Goal: Task Accomplishment & Management: Manage account settings

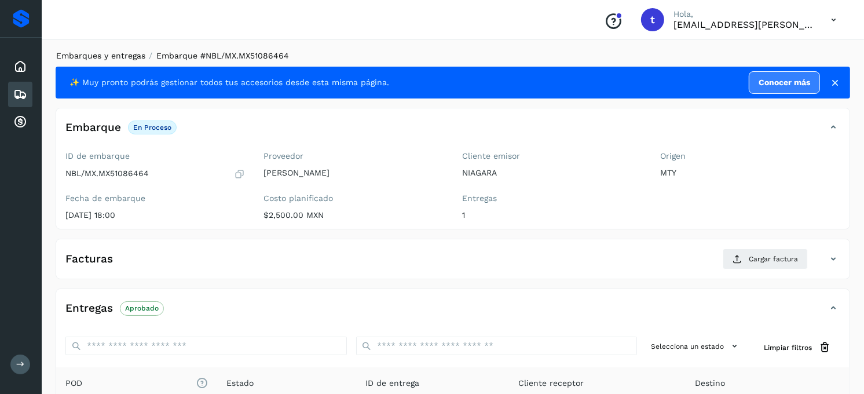
click at [108, 55] on link "Embarques y entregas" at bounding box center [100, 55] width 89 height 9
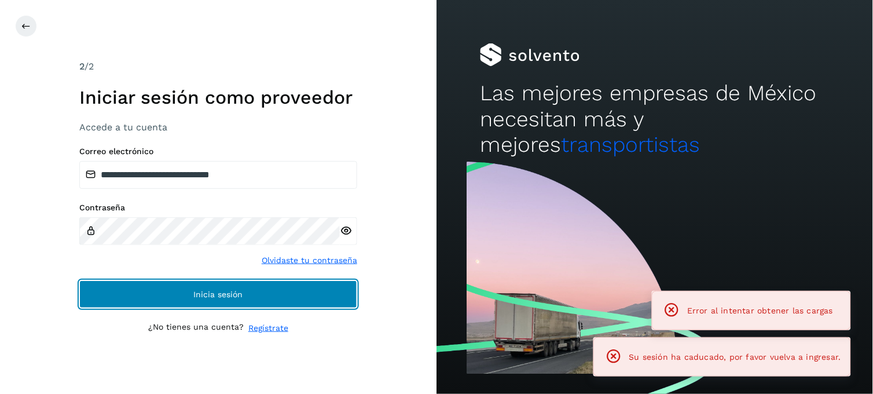
click at [199, 298] on span "Inicia sesión" at bounding box center [218, 294] width 49 height 8
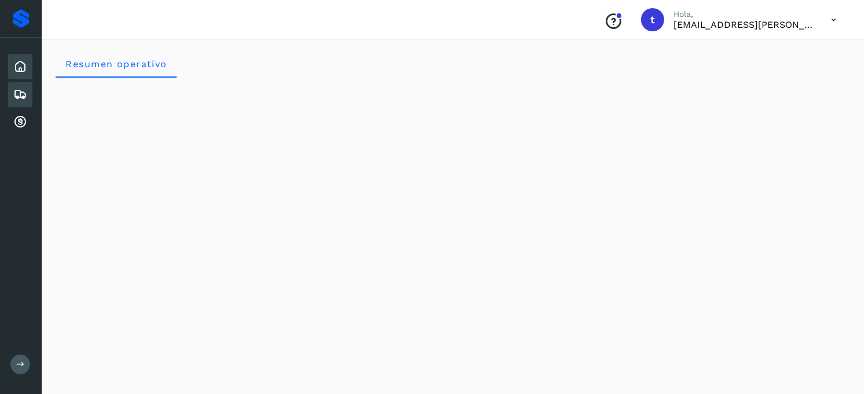
click at [23, 91] on icon at bounding box center [20, 94] width 14 height 14
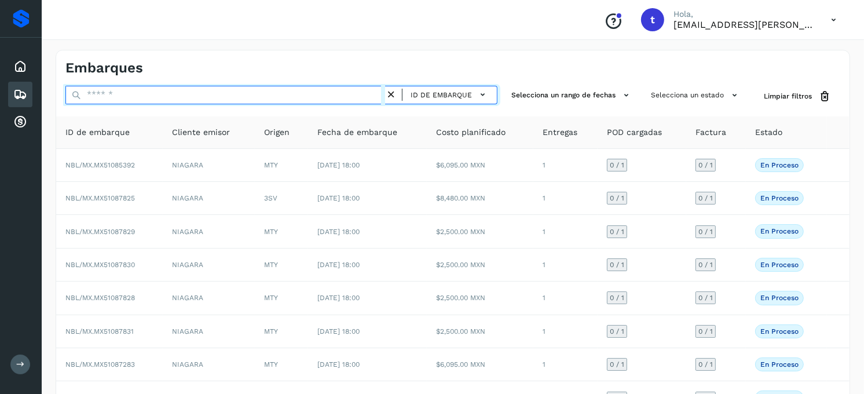
click at [113, 100] on input "text" at bounding box center [225, 95] width 320 height 19
type input "*"
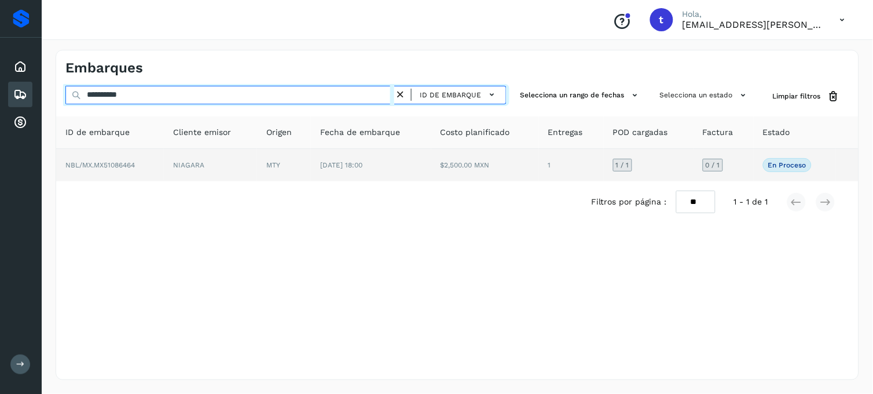
type input "**********"
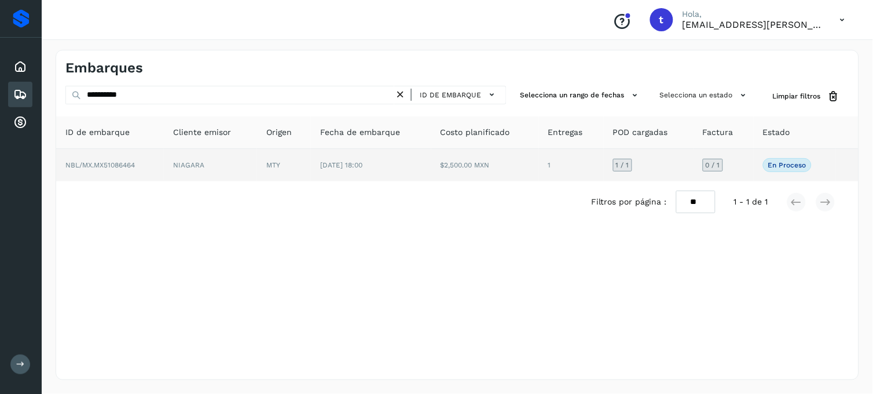
click at [131, 172] on td "NBL/MX.MX51086464" at bounding box center [110, 165] width 108 height 32
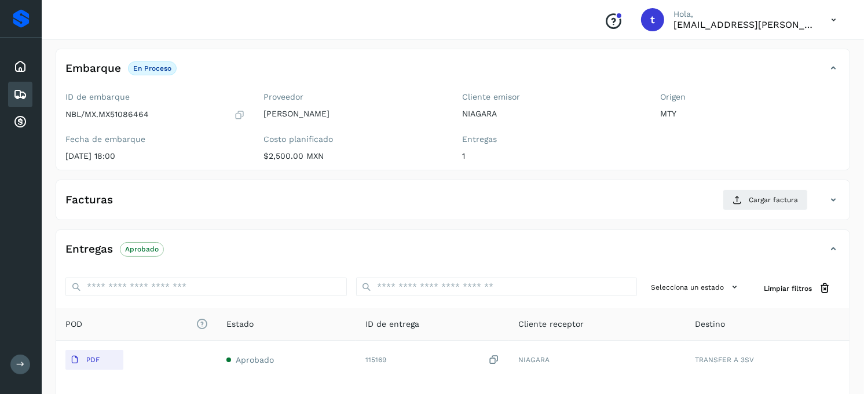
scroll to position [30, 0]
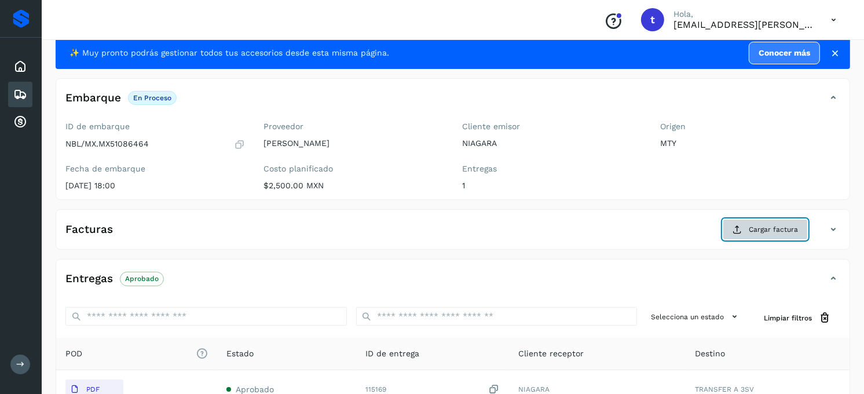
click at [783, 236] on button "Cargar factura" at bounding box center [765, 229] width 85 height 21
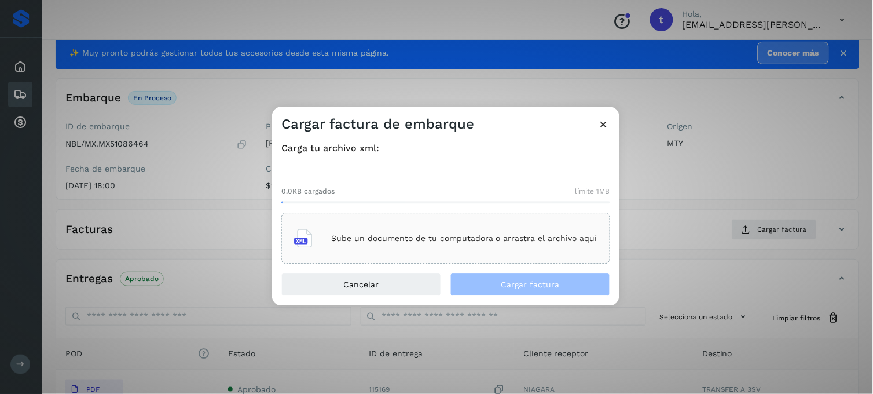
click at [408, 250] on div "Sube un documento de tu computadora o arrastra el archivo aquí" at bounding box center [445, 238] width 303 height 31
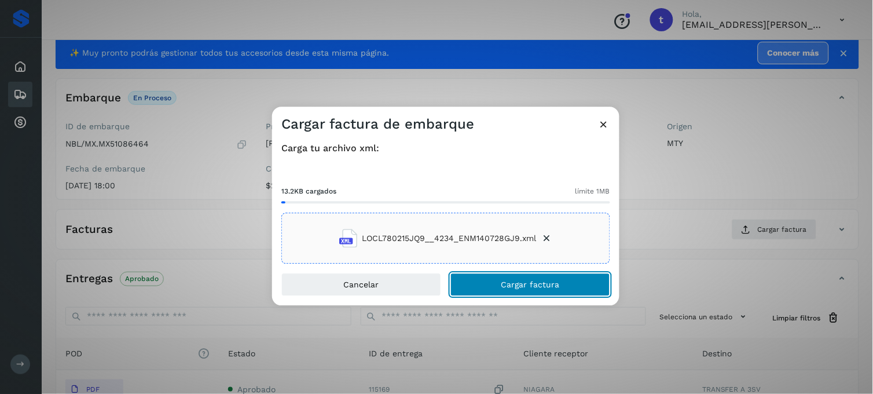
click at [494, 290] on button "Cargar factura" at bounding box center [530, 284] width 160 height 23
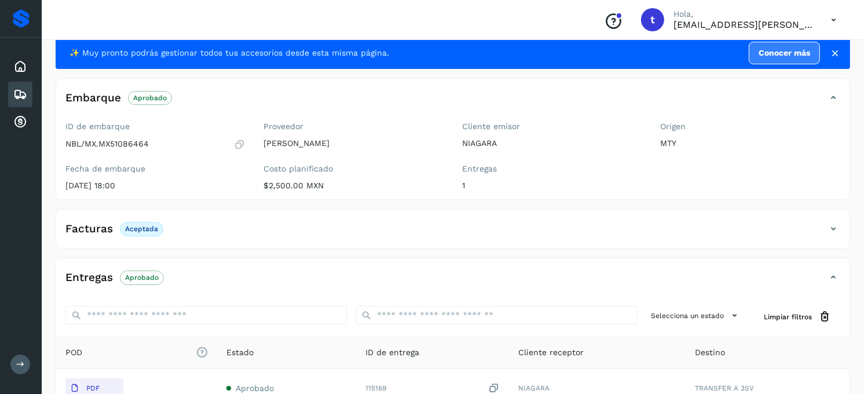
click at [536, 242] on div "Facturas Aceptada" at bounding box center [452, 233] width 793 height 29
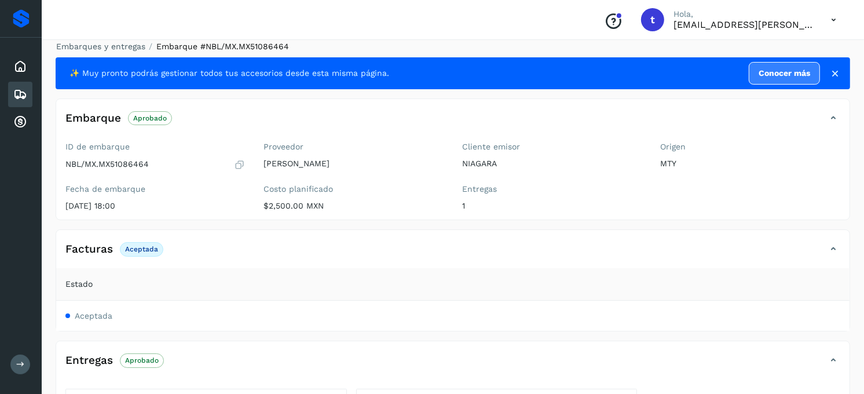
scroll to position [0, 0]
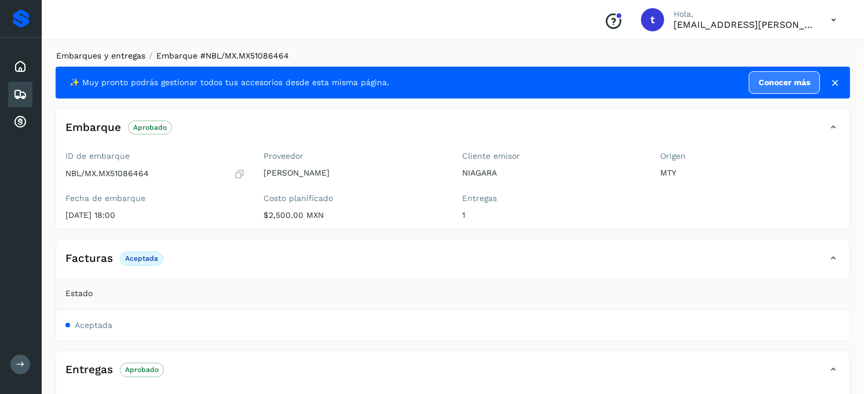
click at [90, 54] on link "Embarques y entregas" at bounding box center [100, 55] width 89 height 9
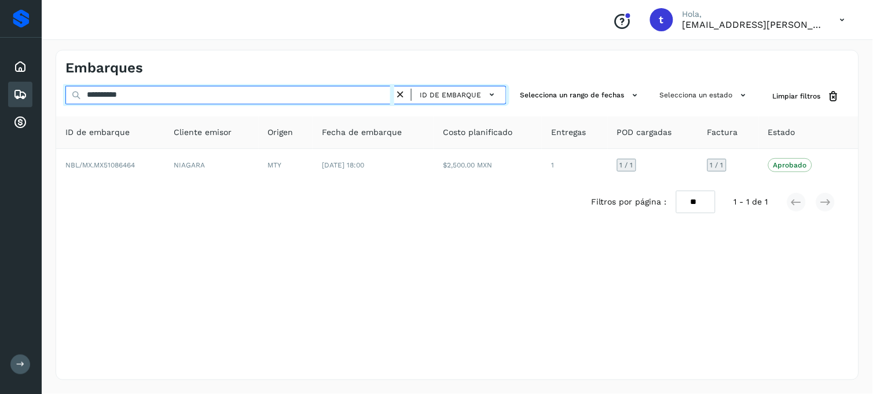
drag, startPoint x: 181, startPoint y: 96, endPoint x: 42, endPoint y: 111, distance: 139.8
click at [43, 111] on div "**********" at bounding box center [457, 215] width 831 height 358
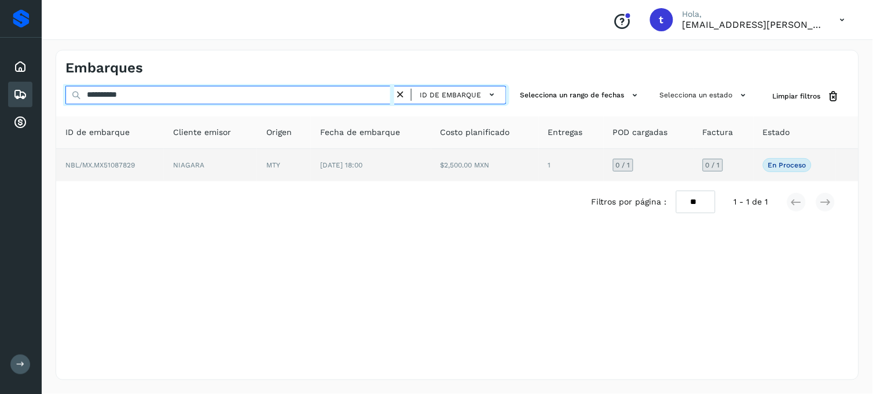
type input "**********"
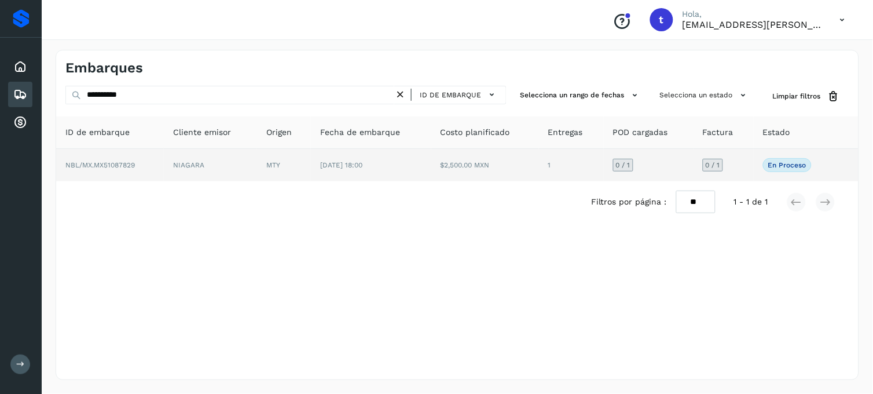
click at [112, 159] on td "NBL/MX.MX51087829" at bounding box center [110, 165] width 108 height 32
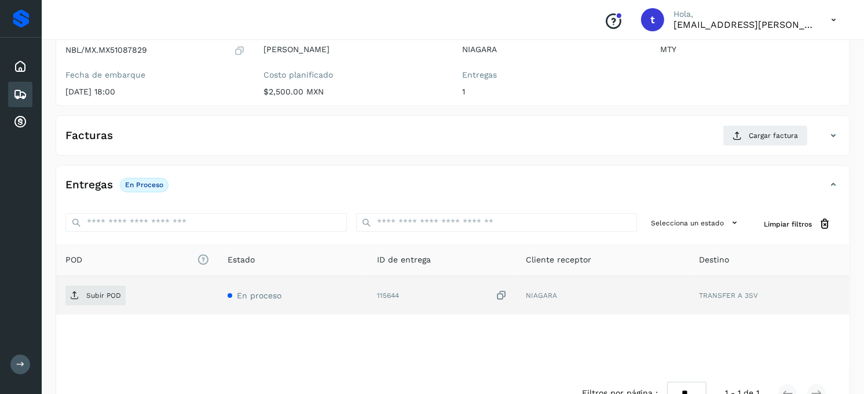
scroll to position [129, 0]
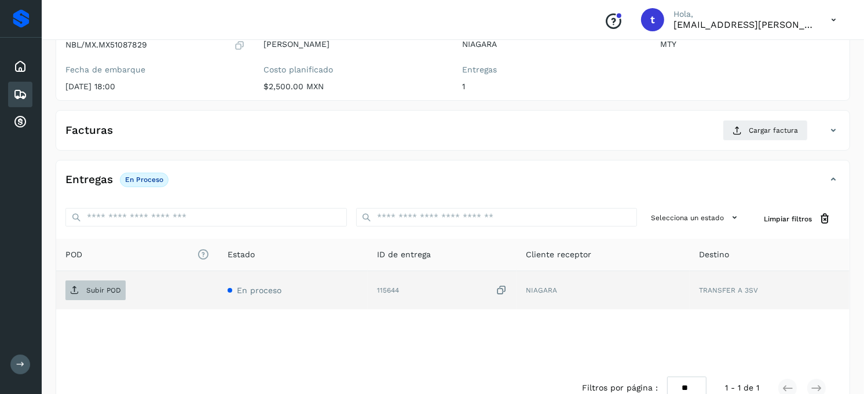
click at [111, 296] on span "Subir POD" at bounding box center [95, 290] width 60 height 19
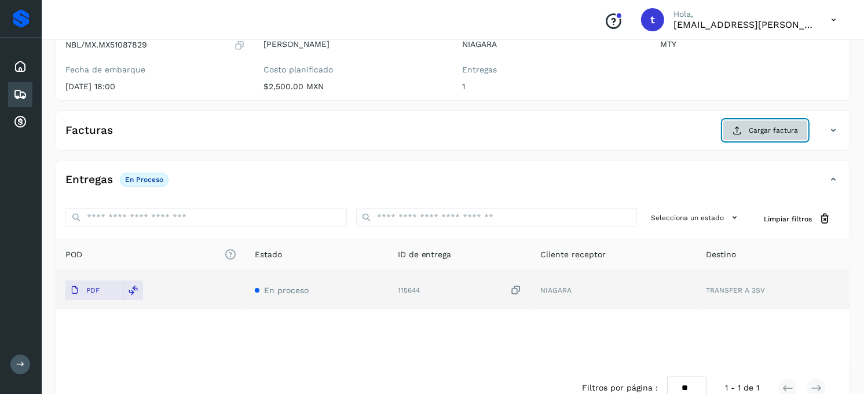
click at [775, 132] on span "Cargar factura" at bounding box center [773, 130] width 49 height 10
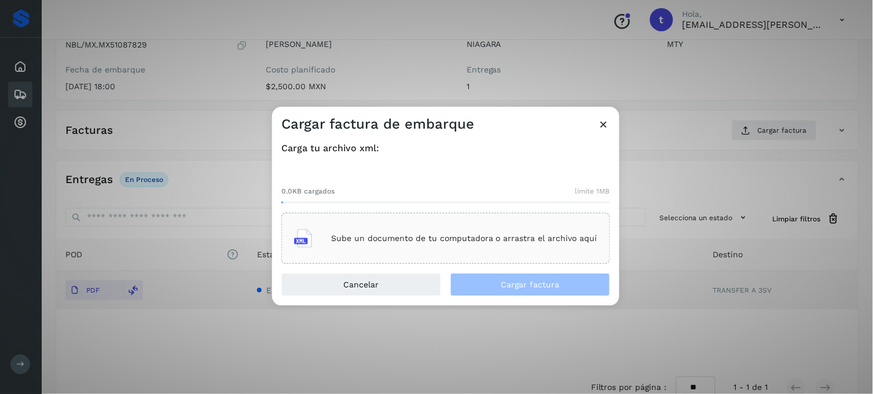
click at [457, 251] on div "Sube un documento de tu computadora o arrastra el archivo aquí" at bounding box center [445, 238] width 303 height 31
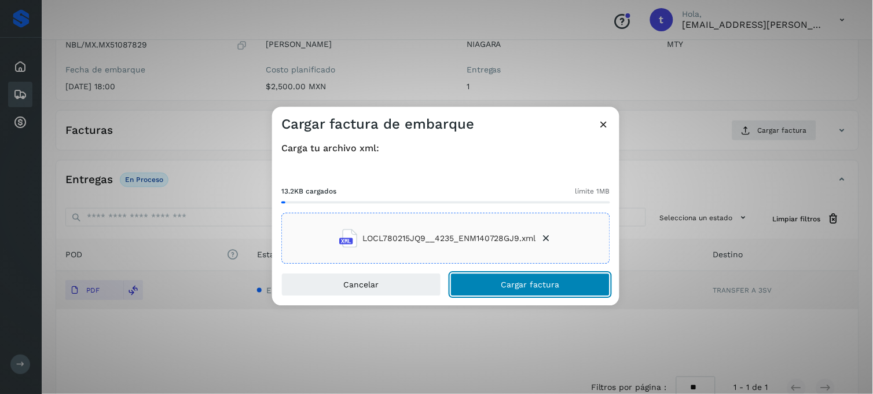
drag, startPoint x: 540, startPoint y: 292, endPoint x: 533, endPoint y: 284, distance: 10.7
click at [540, 292] on button "Cargar factura" at bounding box center [530, 284] width 160 height 23
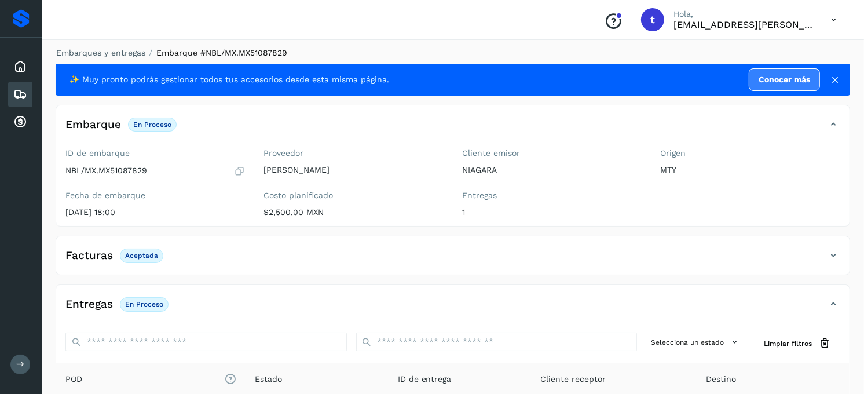
scroll to position [0, 0]
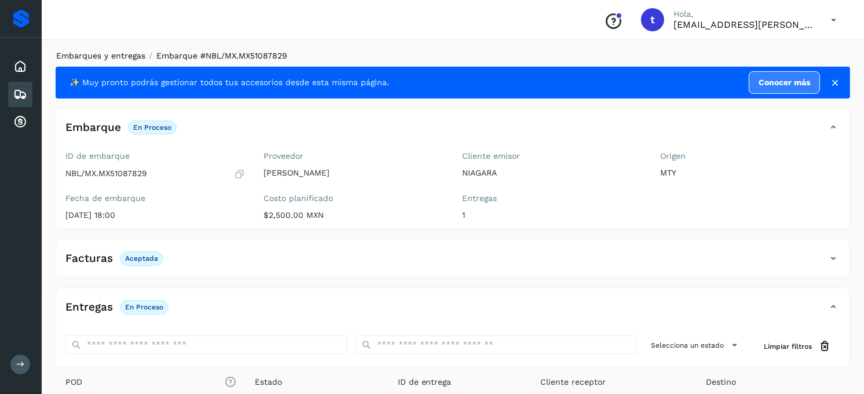
click at [123, 56] on link "Embarques y entregas" at bounding box center [100, 55] width 89 height 9
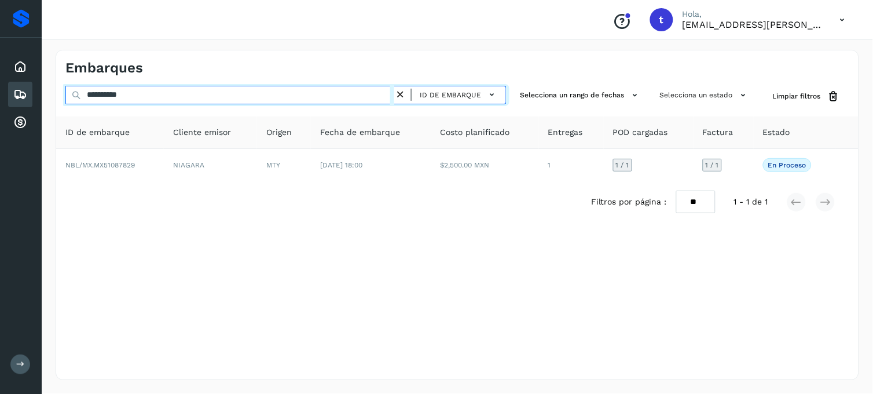
drag, startPoint x: 182, startPoint y: 91, endPoint x: 0, endPoint y: 116, distance: 183.4
click at [0, 116] on html "**********" at bounding box center [436, 197] width 873 height 394
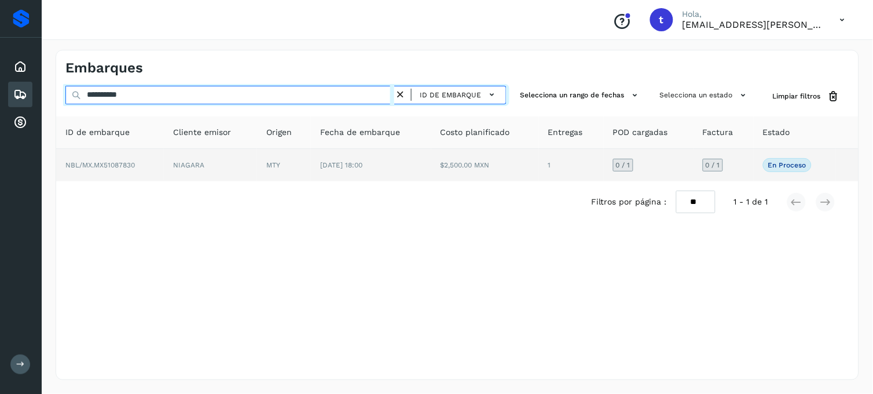
type input "**********"
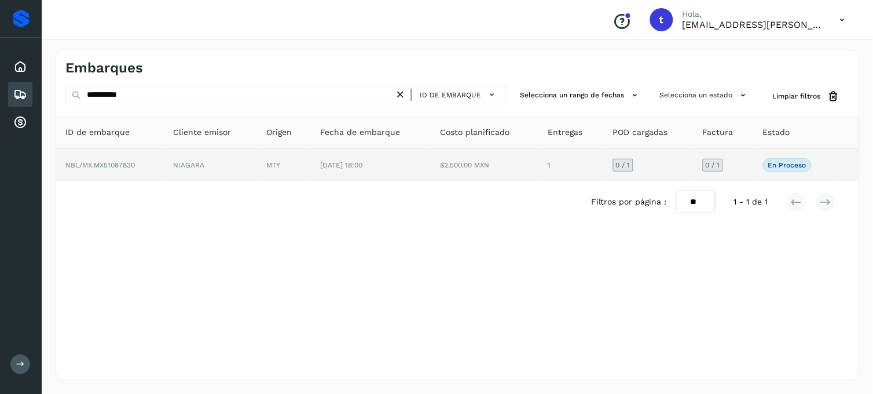
click at [96, 174] on td "NBL/MX.MX51087830" at bounding box center [110, 165] width 108 height 32
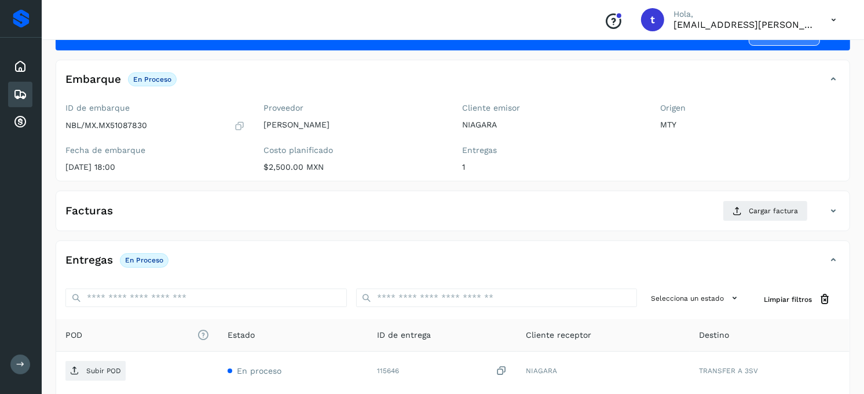
scroll to position [129, 0]
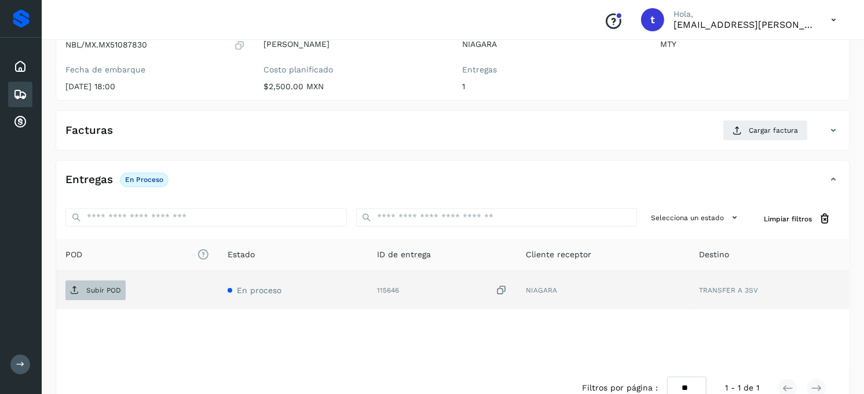
click at [115, 288] on p "Subir POD" at bounding box center [103, 290] width 35 height 8
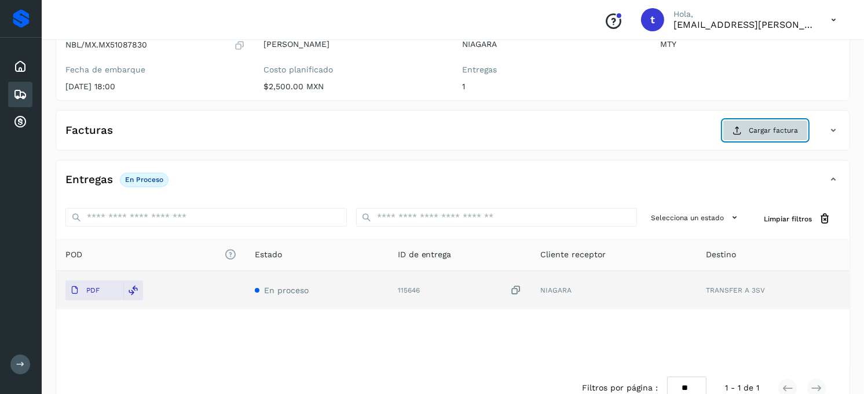
click at [772, 127] on span "Cargar factura" at bounding box center [773, 130] width 49 height 10
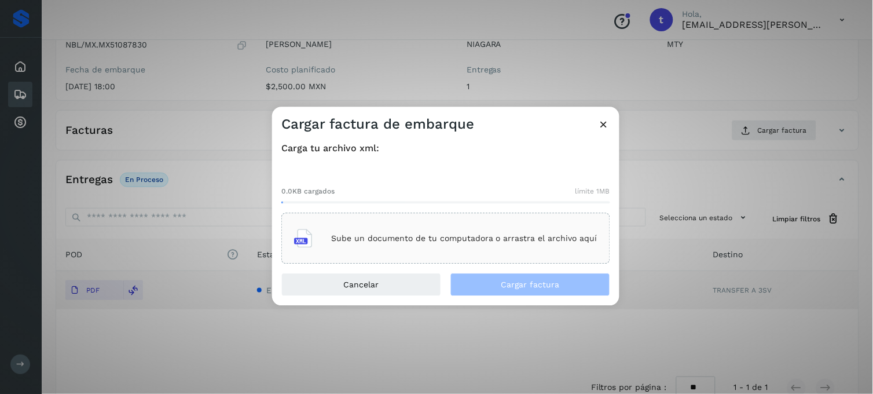
click at [432, 241] on p "Sube un documento de tu computadora o arrastra el archivo aquí" at bounding box center [464, 238] width 266 height 10
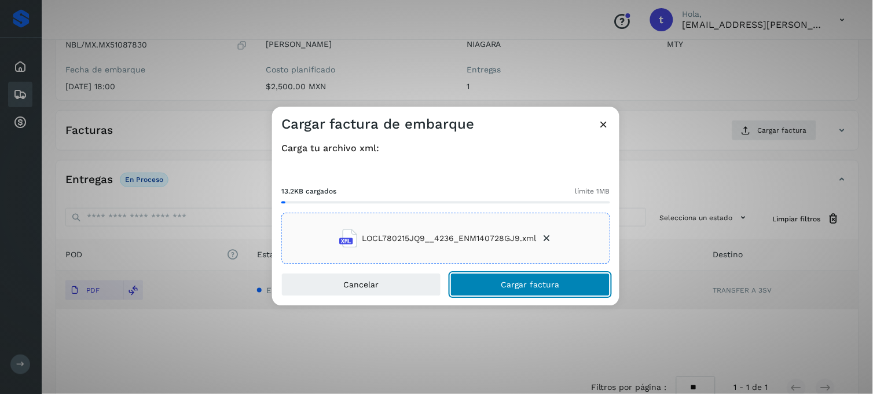
click at [497, 291] on button "Cargar factura" at bounding box center [530, 284] width 160 height 23
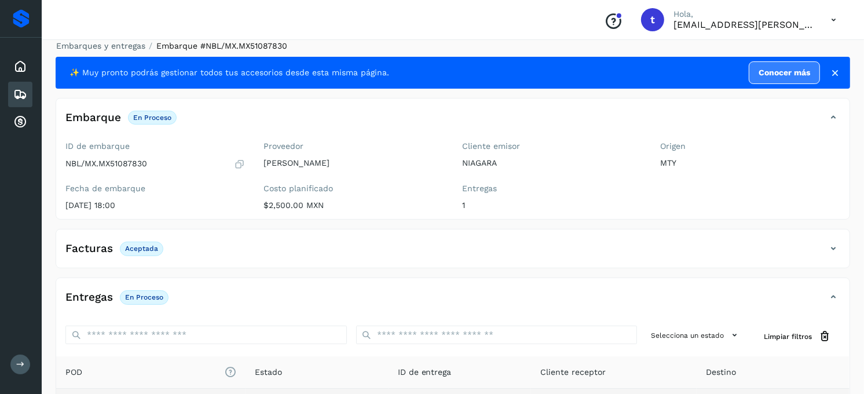
scroll to position [0, 0]
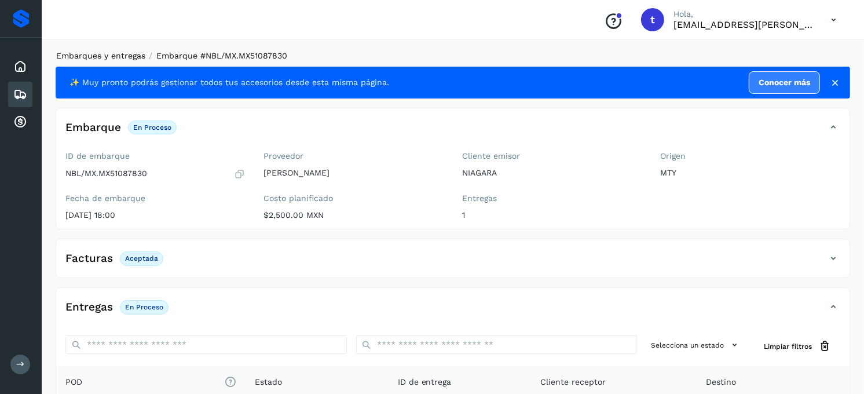
click at [120, 59] on link "Embarques y entregas" at bounding box center [100, 55] width 89 height 9
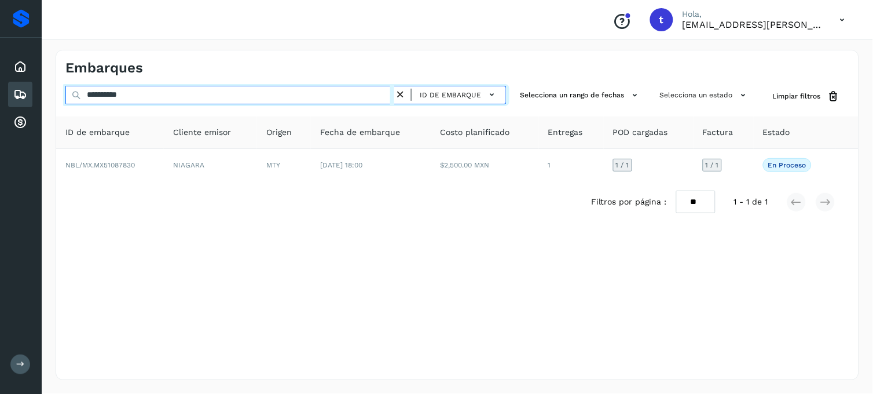
drag, startPoint x: 164, startPoint y: 100, endPoint x: 43, endPoint y: 108, distance: 121.9
click at [43, 108] on div "**********" at bounding box center [457, 215] width 831 height 358
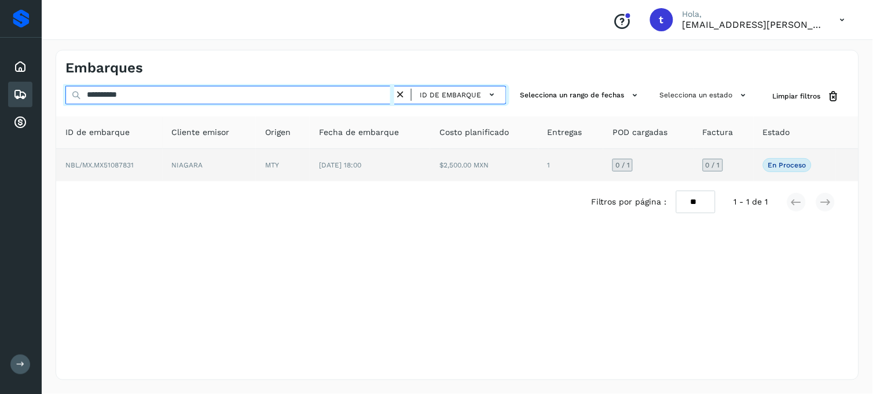
type input "**********"
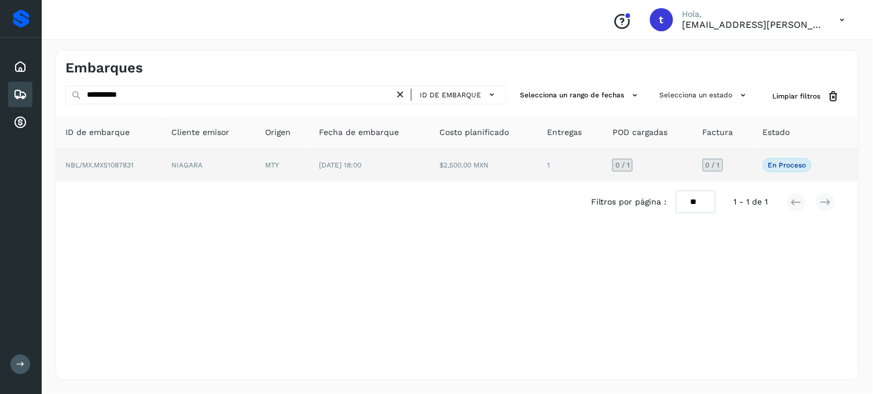
click at [118, 173] on td "NBL/MX.MX51087831" at bounding box center [109, 165] width 107 height 32
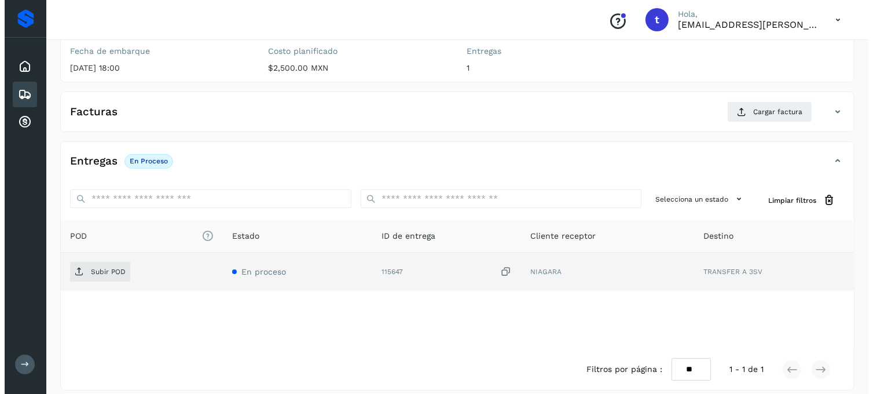
scroll to position [158, 0]
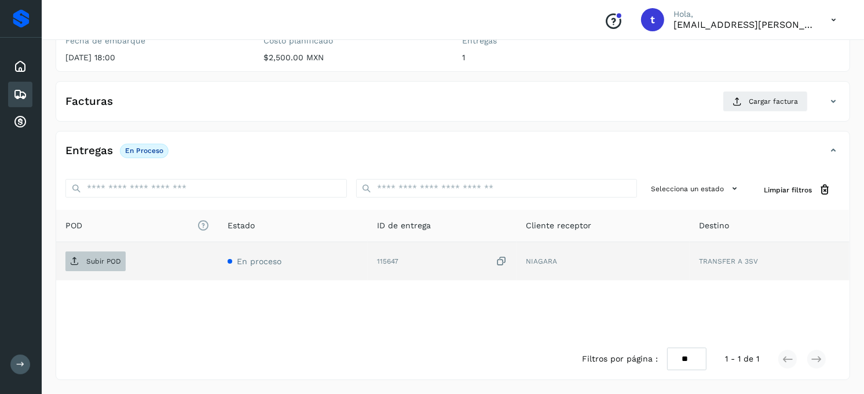
click at [120, 262] on span "Subir POD" at bounding box center [95, 261] width 60 height 19
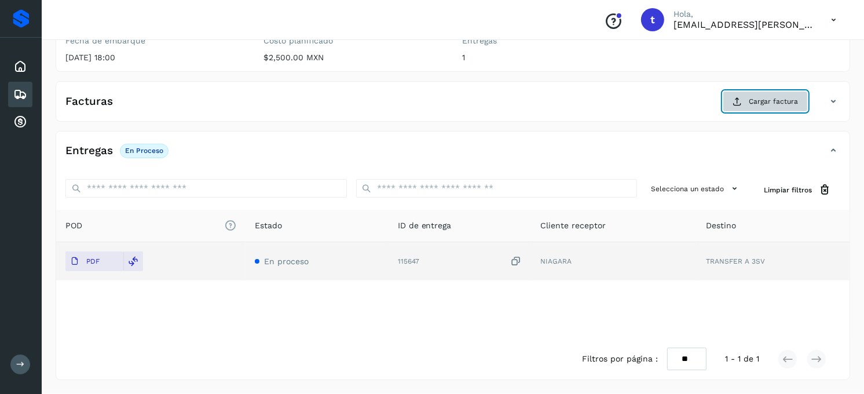
click at [761, 100] on span "Cargar factura" at bounding box center [773, 101] width 49 height 10
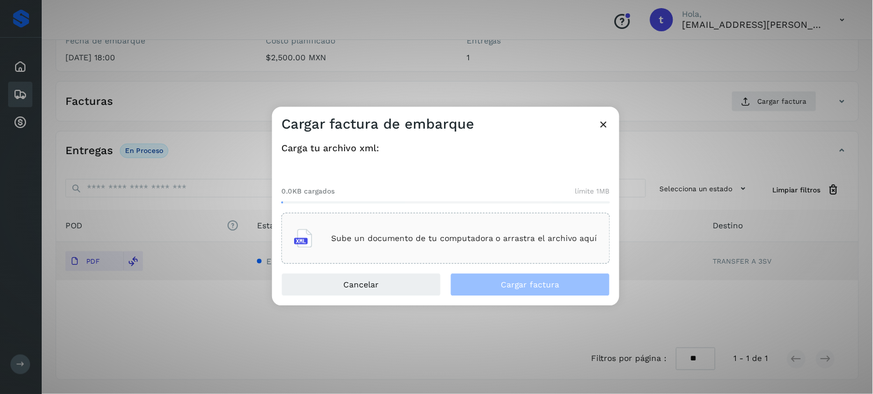
click at [413, 251] on div "Sube un documento de tu computadora o arrastra el archivo aquí" at bounding box center [445, 238] width 303 height 31
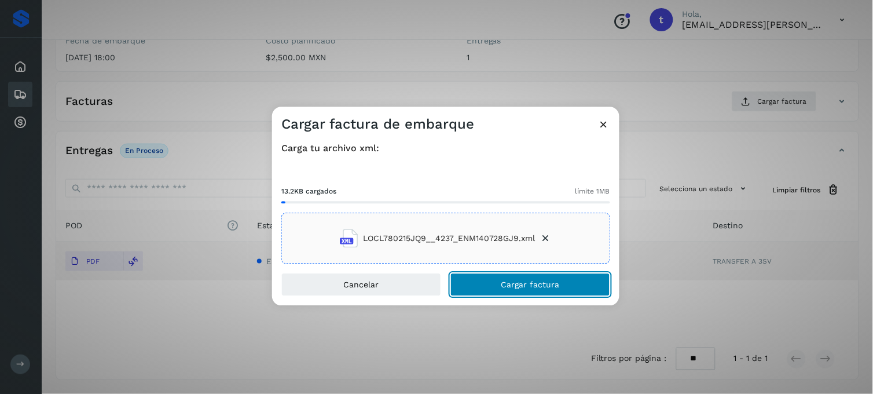
click at [536, 287] on span "Cargar factura" at bounding box center [530, 285] width 58 height 8
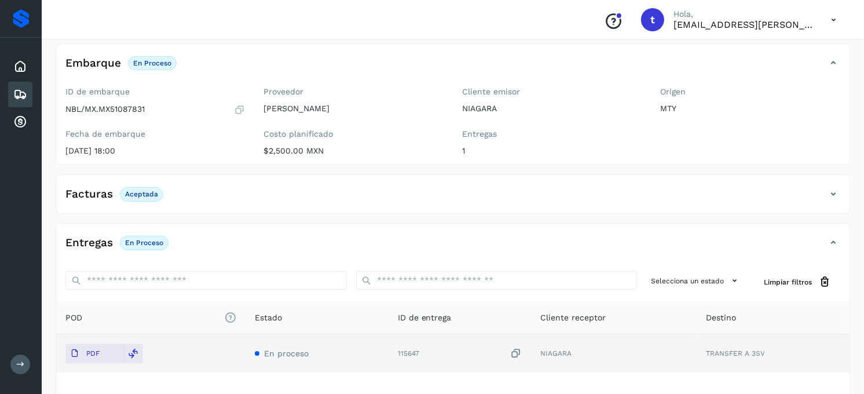
scroll to position [0, 0]
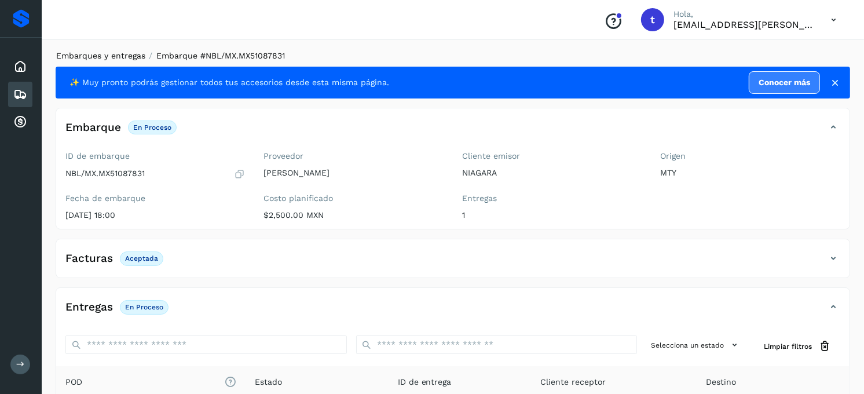
click at [133, 59] on link "Embarques y entregas" at bounding box center [100, 55] width 89 height 9
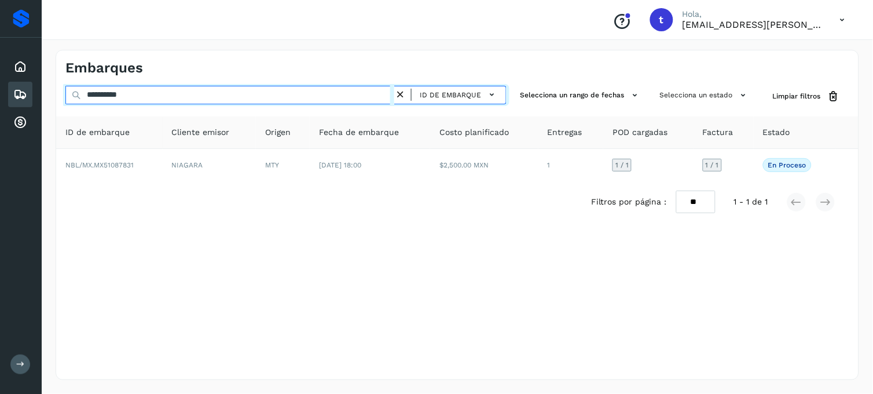
drag, startPoint x: 153, startPoint y: 97, endPoint x: 55, endPoint y: 96, distance: 97.8
click at [56, 96] on div "**********" at bounding box center [458, 215] width 804 height 330
type input "**********"
drag, startPoint x: 175, startPoint y: 97, endPoint x: -3, endPoint y: 91, distance: 177.8
click at [0, 91] on html "**********" at bounding box center [436, 197] width 873 height 394
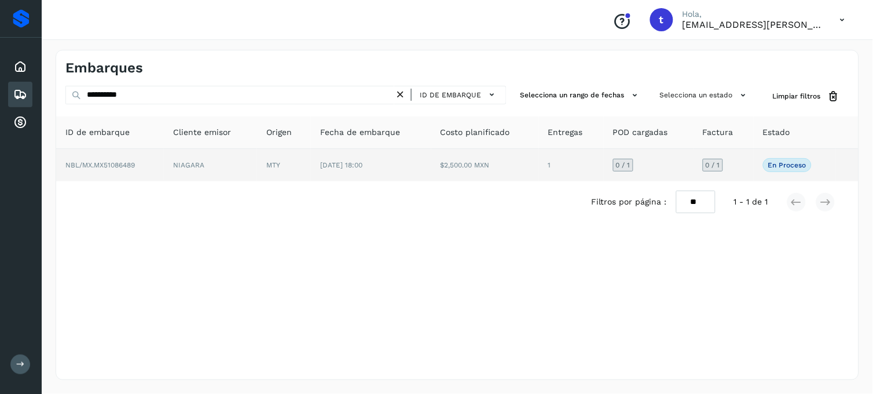
click at [142, 167] on td "NBL/MX.MX51086489" at bounding box center [110, 165] width 108 height 32
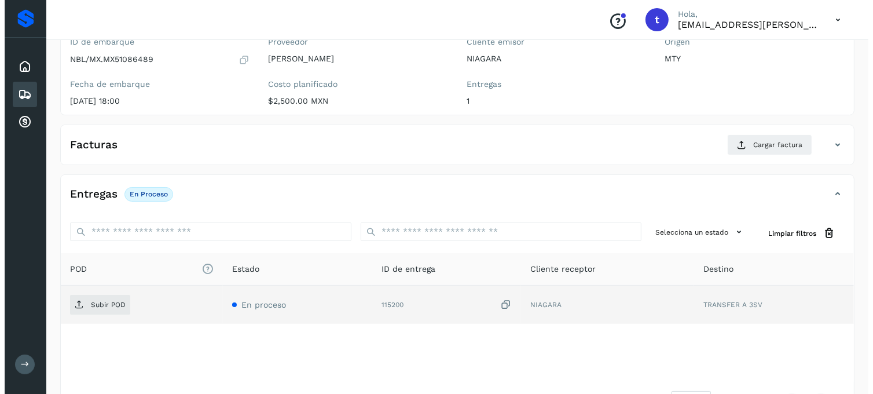
scroll to position [158, 0]
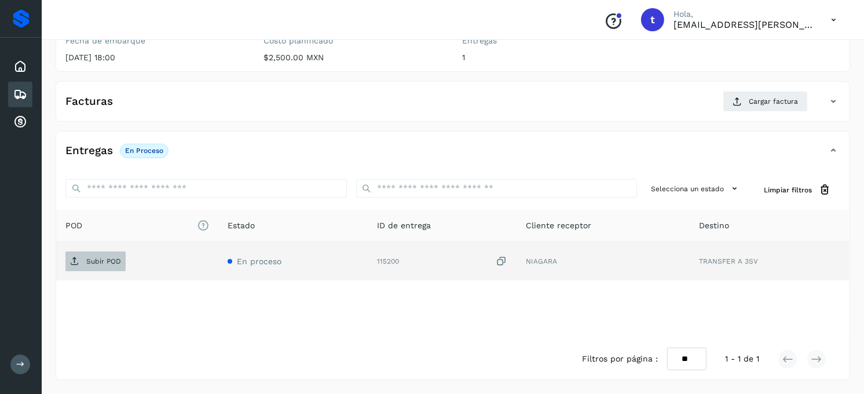
click at [95, 261] on p "Subir POD" at bounding box center [103, 261] width 35 height 8
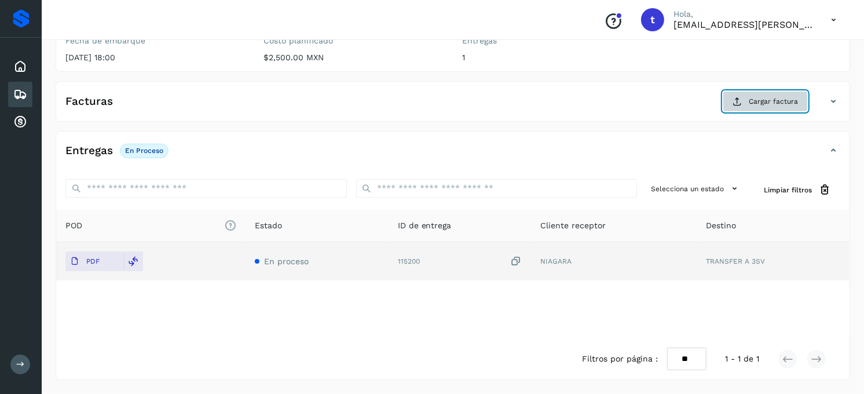
click at [754, 108] on button "Cargar factura" at bounding box center [765, 101] width 85 height 21
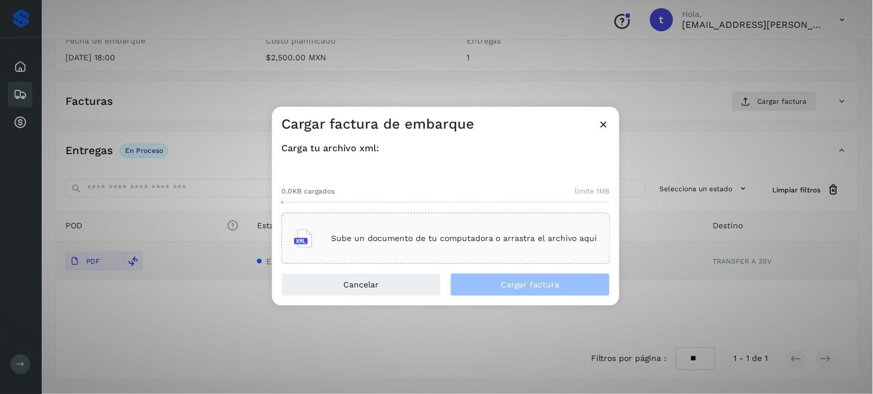
click at [421, 234] on p "Sube un documento de tu computadora o arrastra el archivo aquí" at bounding box center [464, 238] width 266 height 10
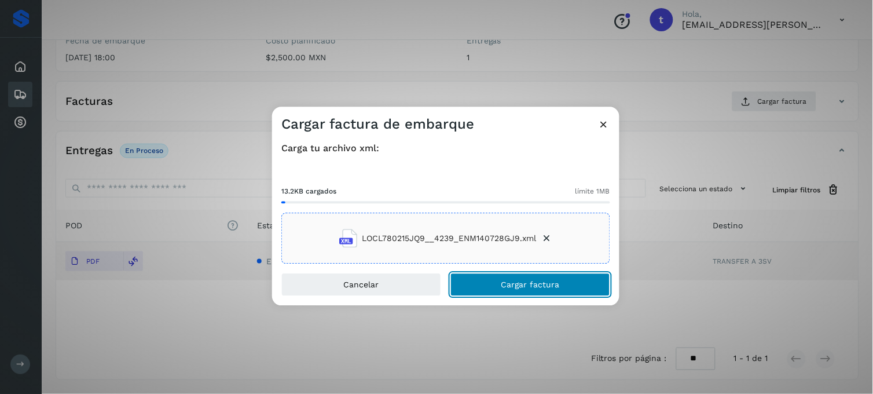
click at [526, 283] on span "Cargar factura" at bounding box center [530, 285] width 58 height 8
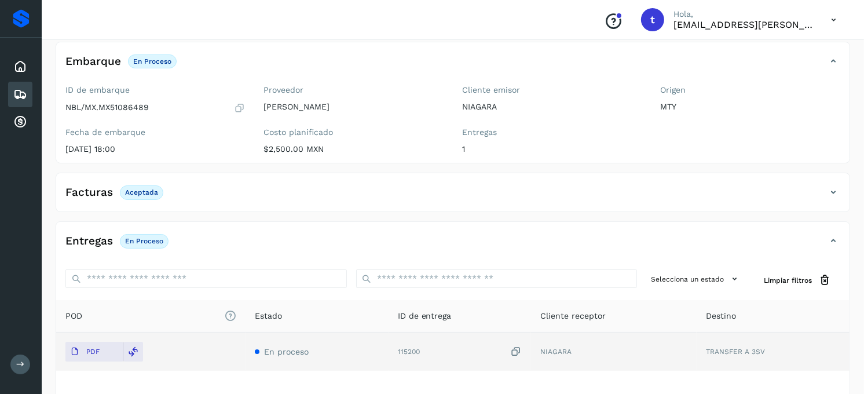
scroll to position [0, 0]
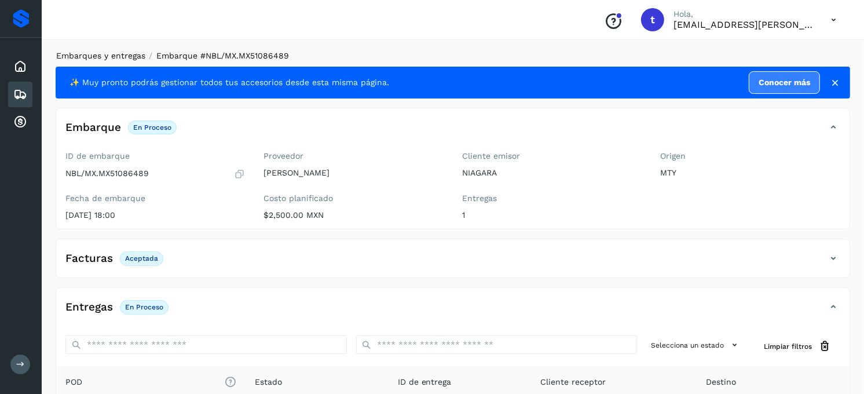
click at [91, 51] on link "Embarques y entregas" at bounding box center [100, 55] width 89 height 9
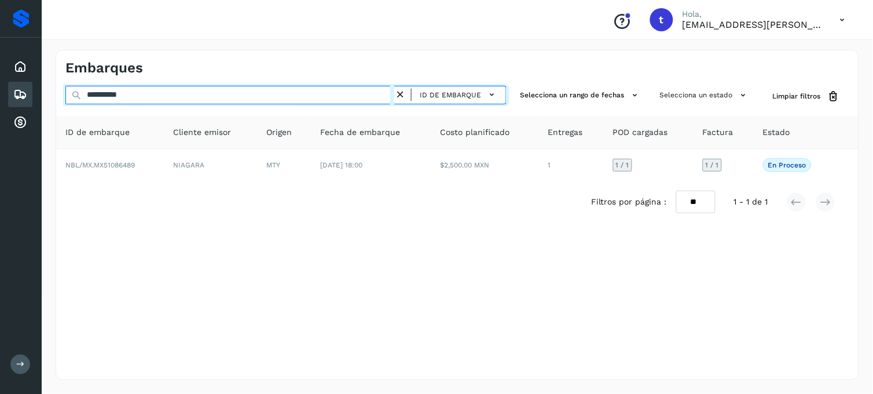
drag, startPoint x: 166, startPoint y: 93, endPoint x: 93, endPoint y: 91, distance: 73.0
click at [96, 91] on input "**********" at bounding box center [229, 95] width 329 height 19
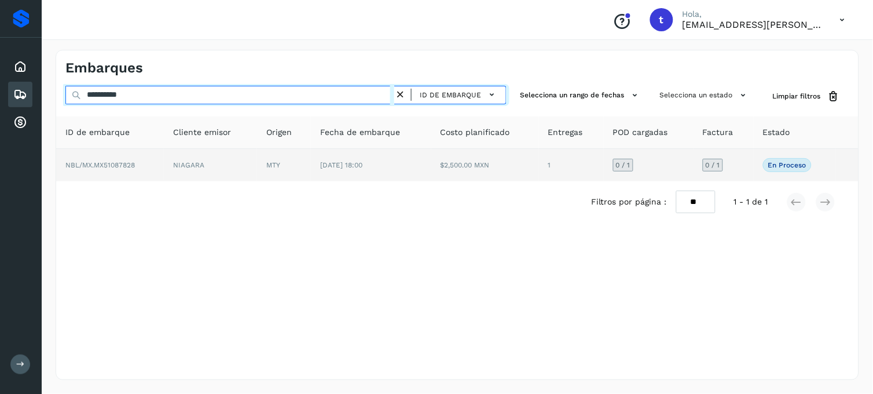
type input "**********"
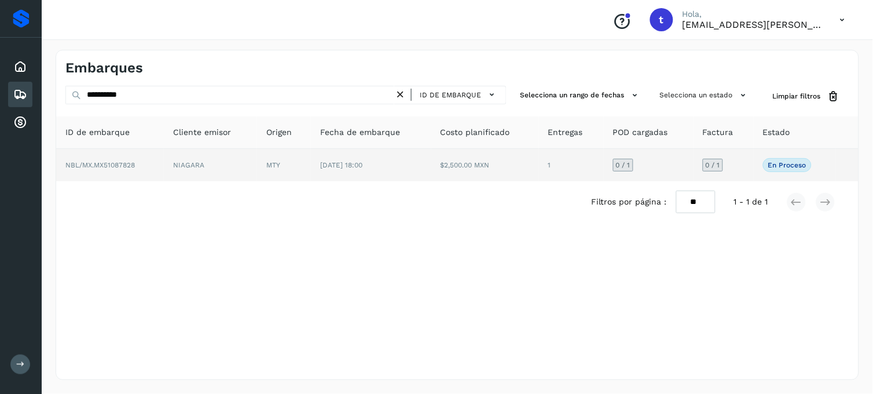
click at [123, 164] on span "NBL/MX.MX51087828" at bounding box center [99, 165] width 69 height 8
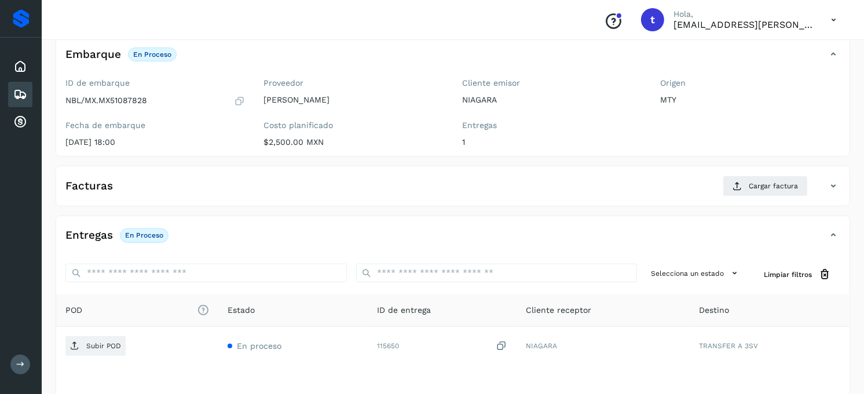
scroll to position [129, 0]
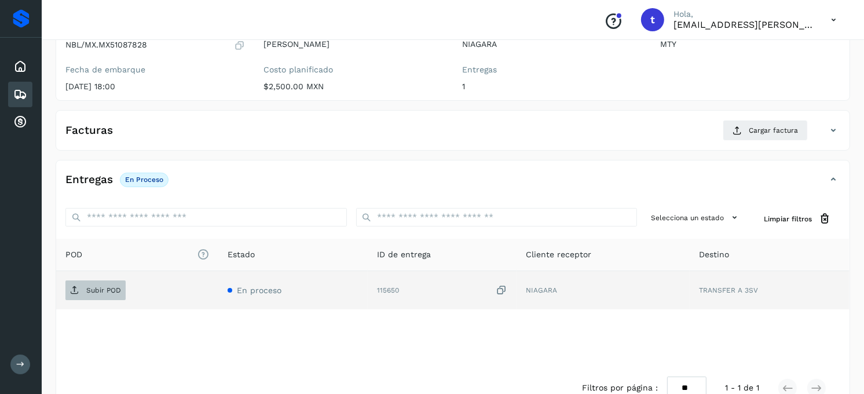
click at [118, 298] on span "Subir POD" at bounding box center [95, 290] width 60 height 19
click at [101, 300] on td "Subir POD" at bounding box center [137, 290] width 162 height 38
click at [97, 292] on p "Subir POD" at bounding box center [103, 290] width 35 height 8
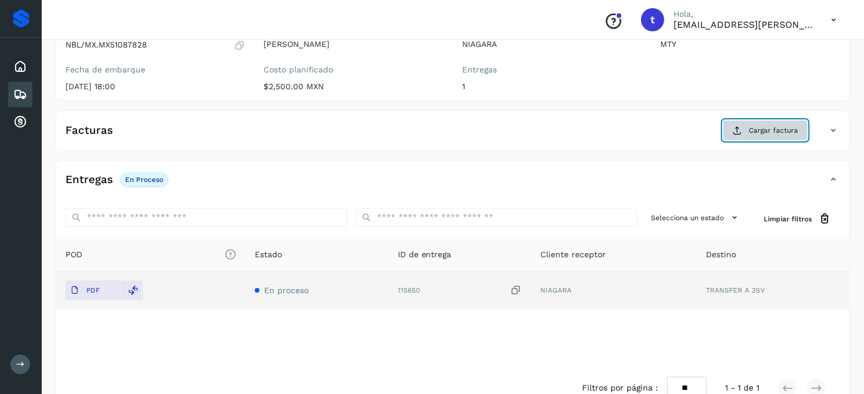
click at [774, 129] on span "Cargar factura" at bounding box center [773, 130] width 49 height 10
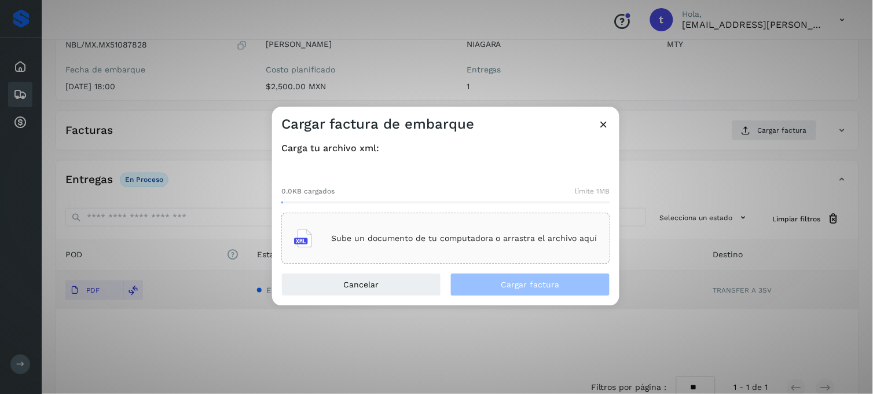
click at [414, 242] on p "Sube un documento de tu computadora o arrastra el archivo aquí" at bounding box center [464, 238] width 266 height 10
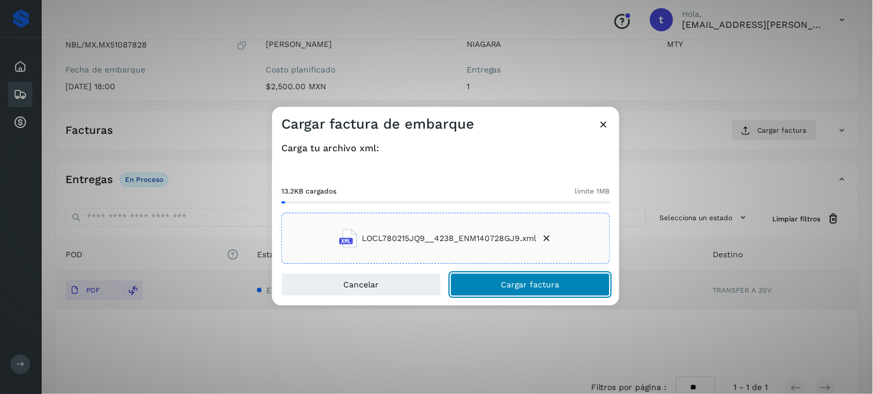
click at [510, 284] on span "Cargar factura" at bounding box center [530, 285] width 58 height 8
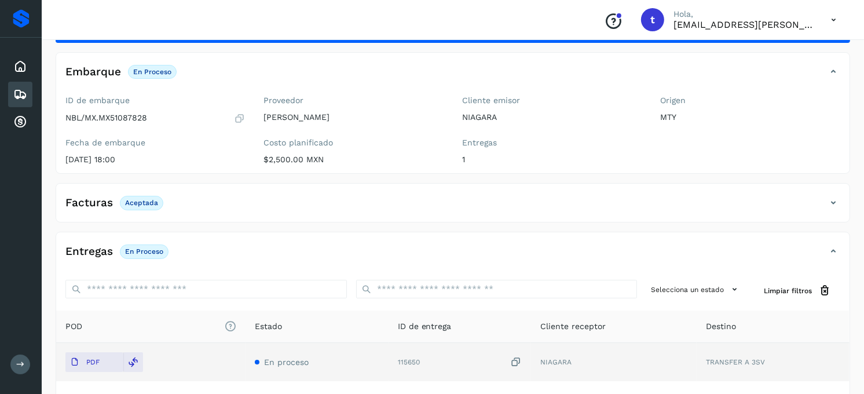
scroll to position [0, 0]
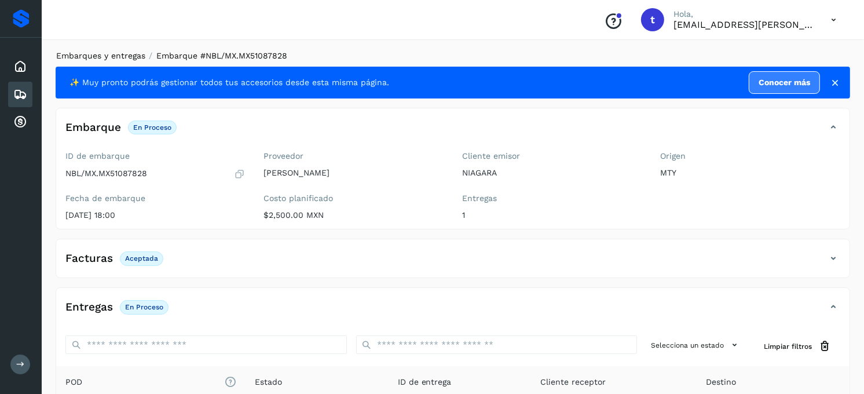
click at [124, 54] on link "Embarques y entregas" at bounding box center [100, 55] width 89 height 9
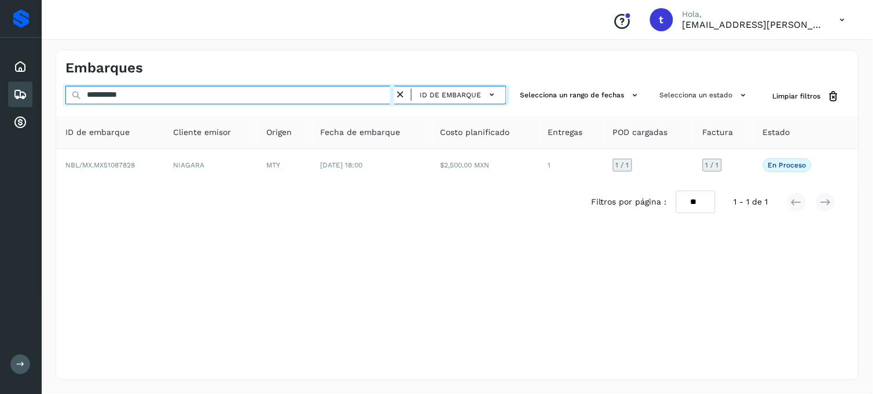
drag, startPoint x: 159, startPoint y: 91, endPoint x: -3, endPoint y: 115, distance: 163.3
click at [0, 115] on html "**********" at bounding box center [436, 197] width 873 height 394
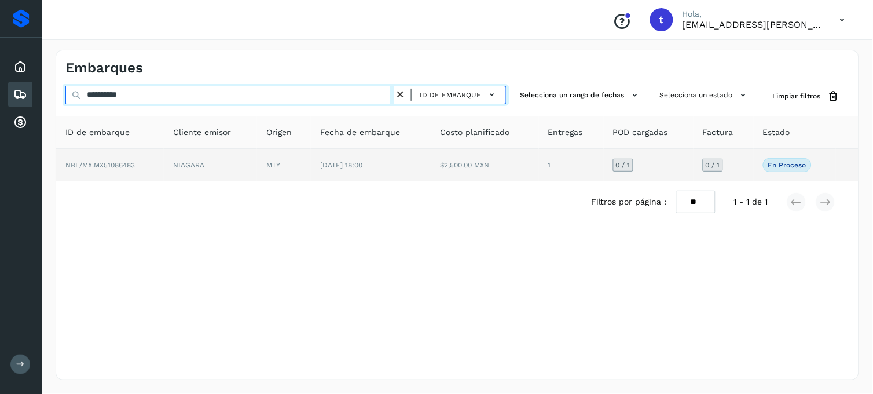
type input "**********"
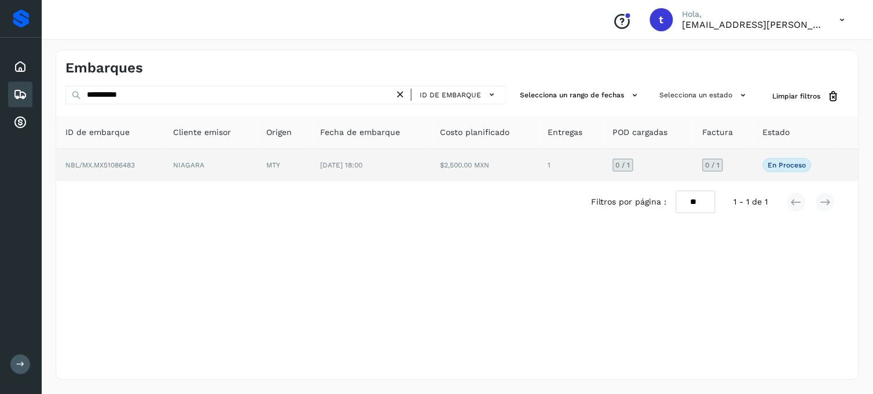
click at [106, 169] on td "NBL/MX.MX51086483" at bounding box center [110, 165] width 108 height 32
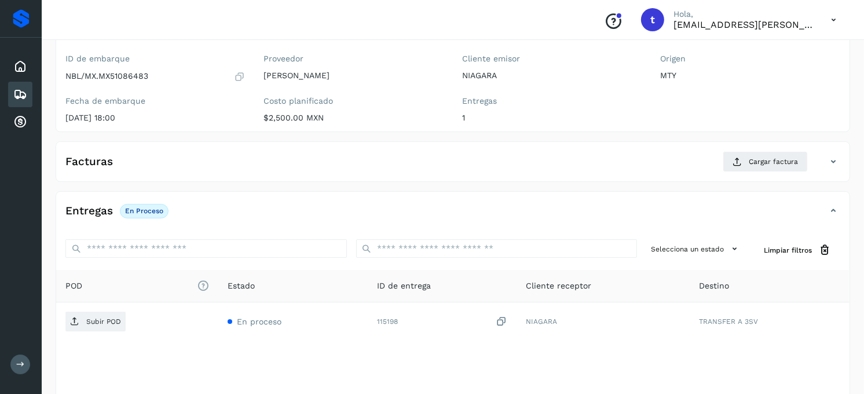
scroll to position [129, 0]
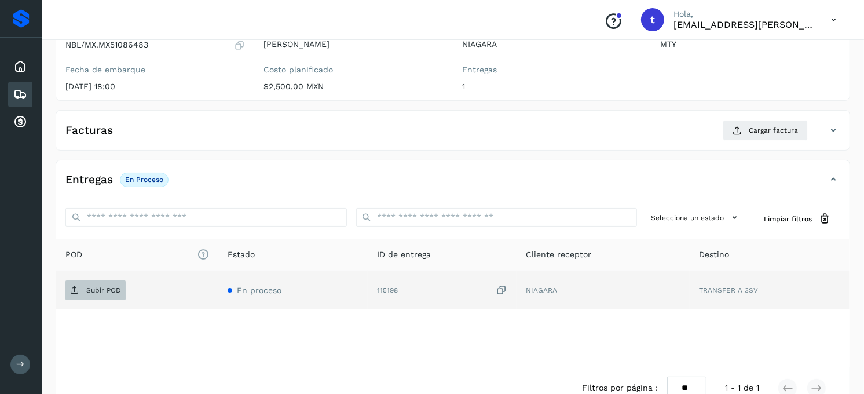
click at [108, 290] on p "Subir POD" at bounding box center [103, 290] width 35 height 8
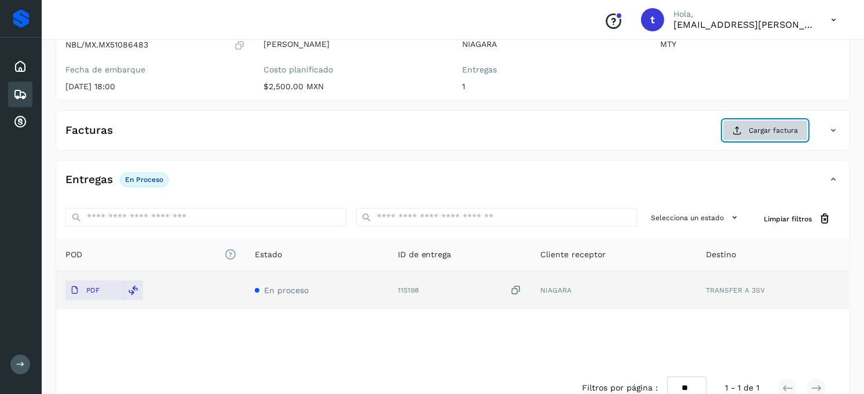
click at [758, 127] on span "Cargar factura" at bounding box center [773, 130] width 49 height 10
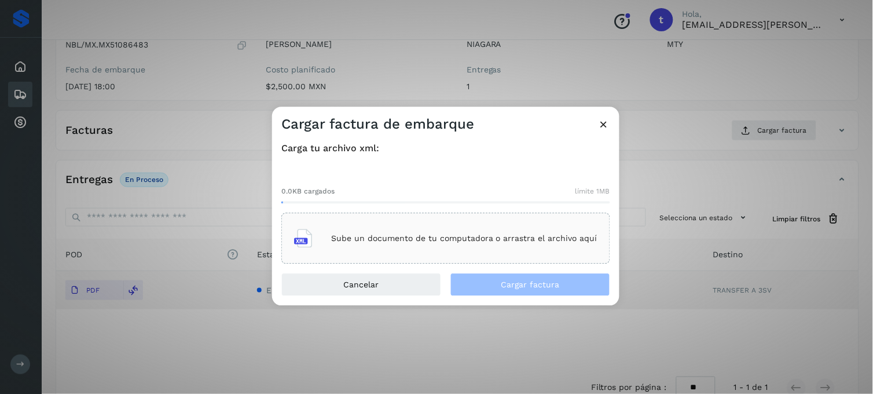
click at [404, 243] on p "Sube un documento de tu computadora o arrastra el archivo aquí" at bounding box center [464, 238] width 266 height 10
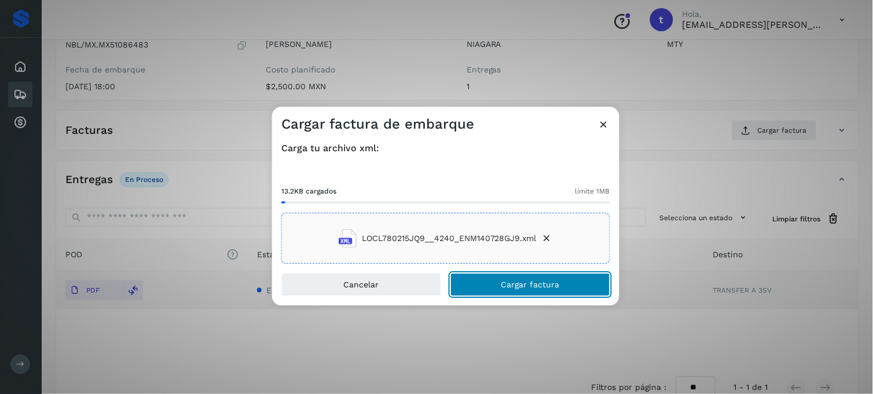
click at [575, 282] on button "Cargar factura" at bounding box center [530, 284] width 160 height 23
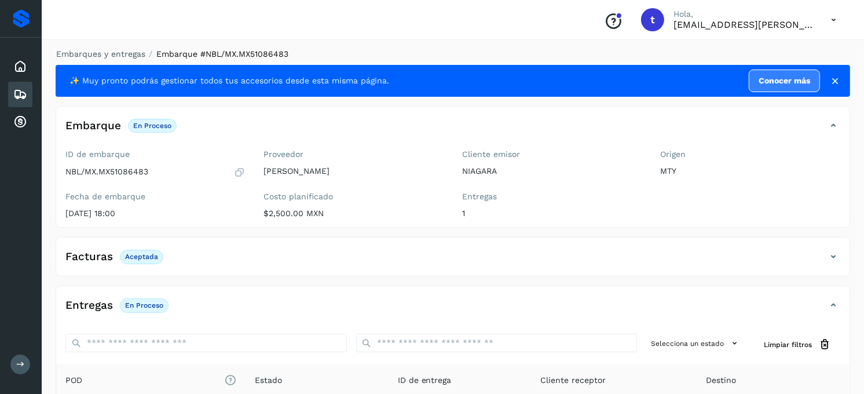
scroll to position [0, 0]
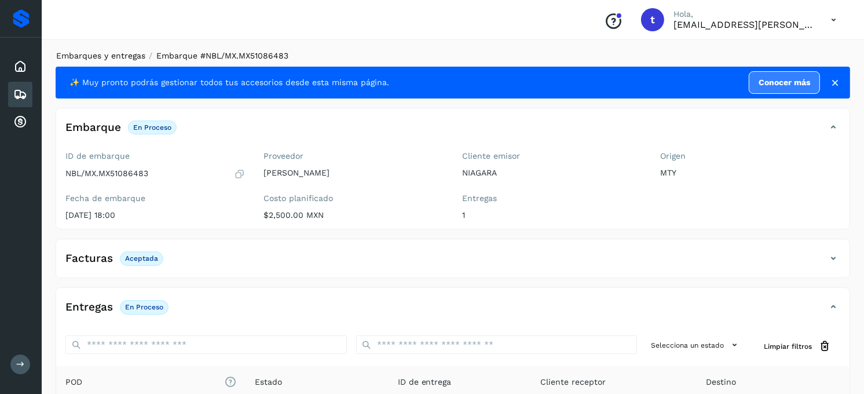
click at [102, 58] on link "Embarques y entregas" at bounding box center [100, 55] width 89 height 9
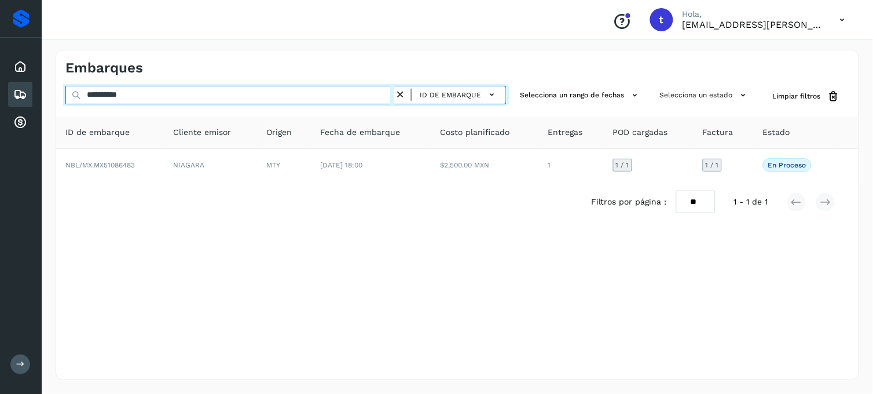
click at [166, 95] on input "**********" at bounding box center [229, 95] width 329 height 19
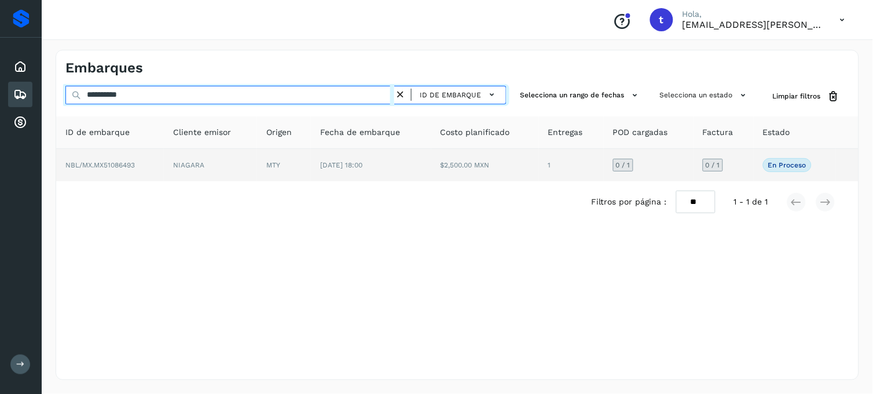
type input "**********"
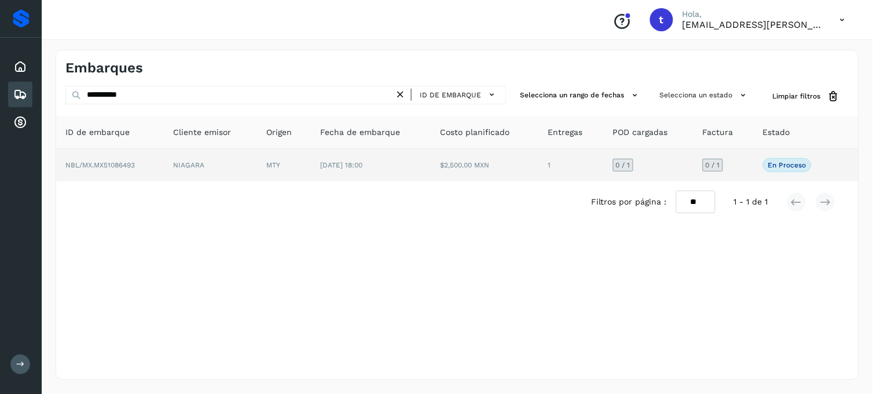
click at [120, 177] on td "NBL/MX.MX51086493" at bounding box center [110, 165] width 108 height 32
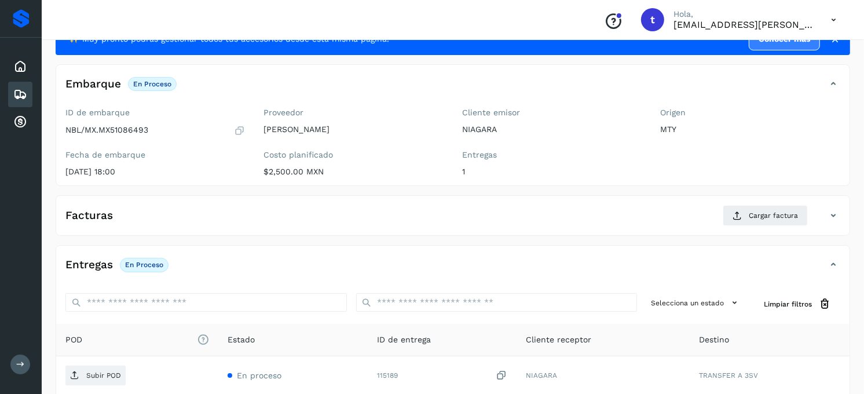
scroll to position [129, 0]
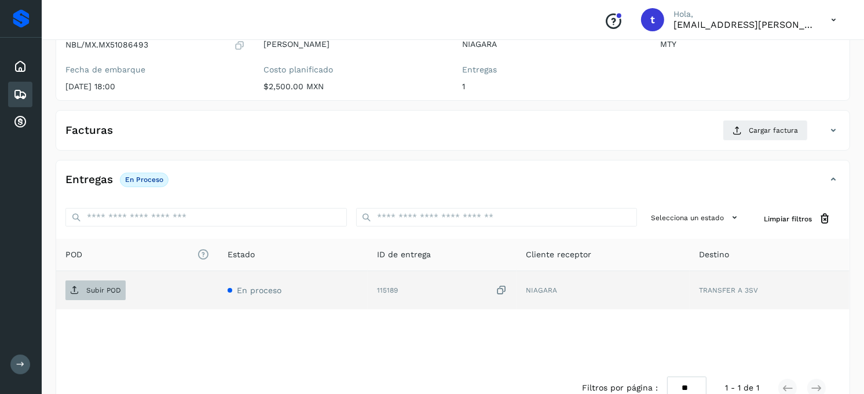
click at [96, 294] on p "Subir POD" at bounding box center [103, 290] width 35 height 8
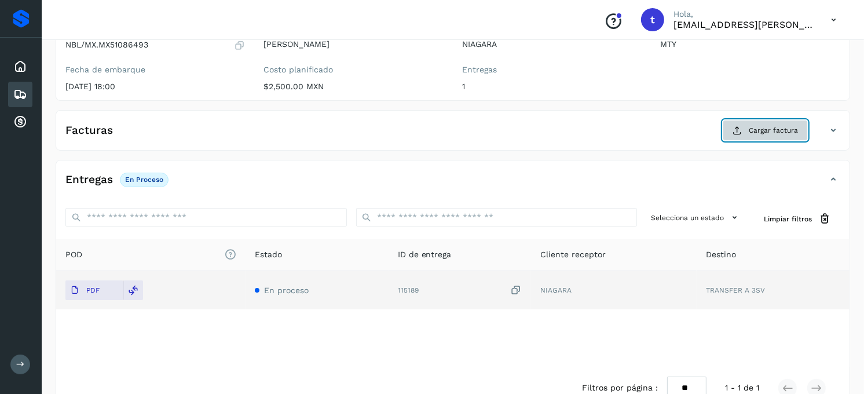
click at [788, 133] on span "Cargar factura" at bounding box center [773, 130] width 49 height 10
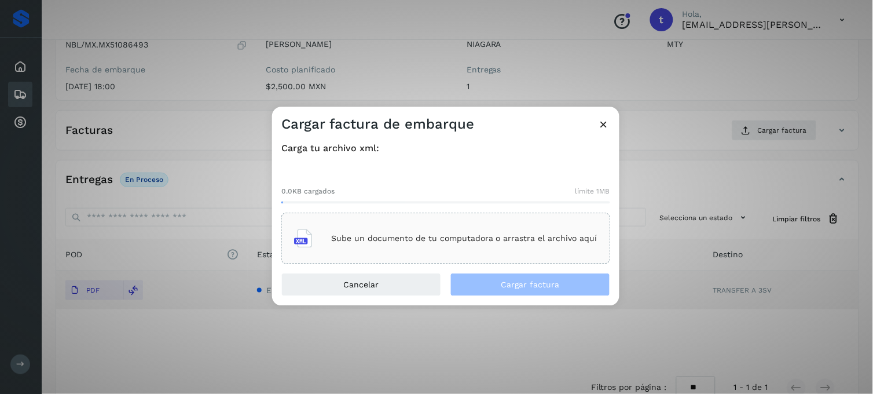
click at [338, 239] on p "Sube un documento de tu computadora o arrastra el archivo aquí" at bounding box center [464, 238] width 266 height 10
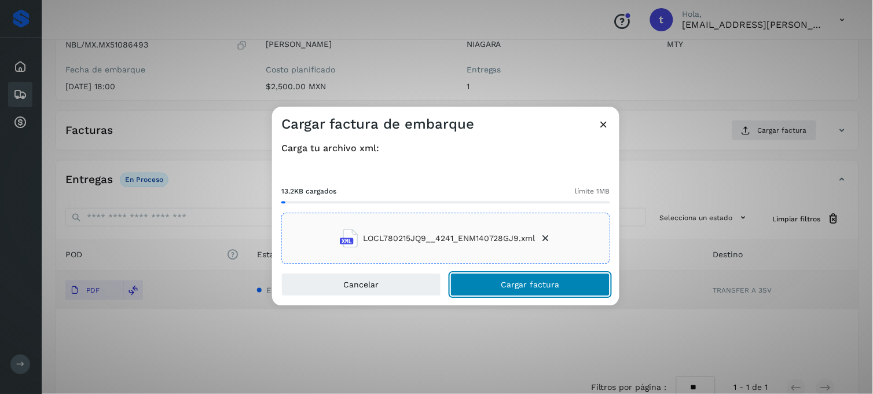
click at [493, 285] on button "Cargar factura" at bounding box center [530, 284] width 160 height 23
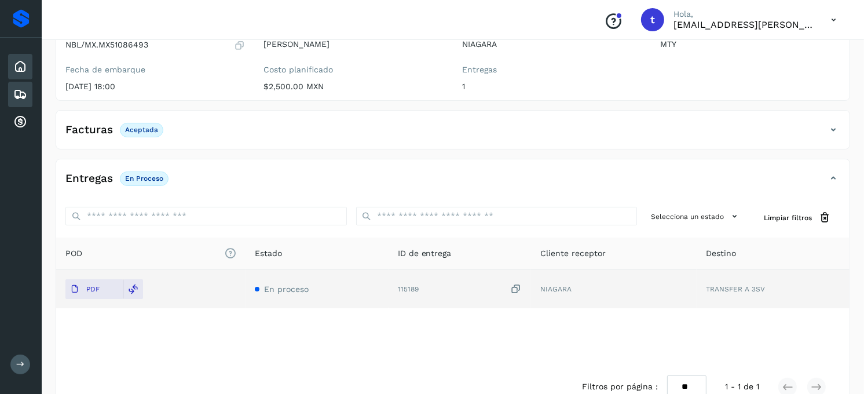
click at [16, 71] on icon at bounding box center [20, 67] width 14 height 14
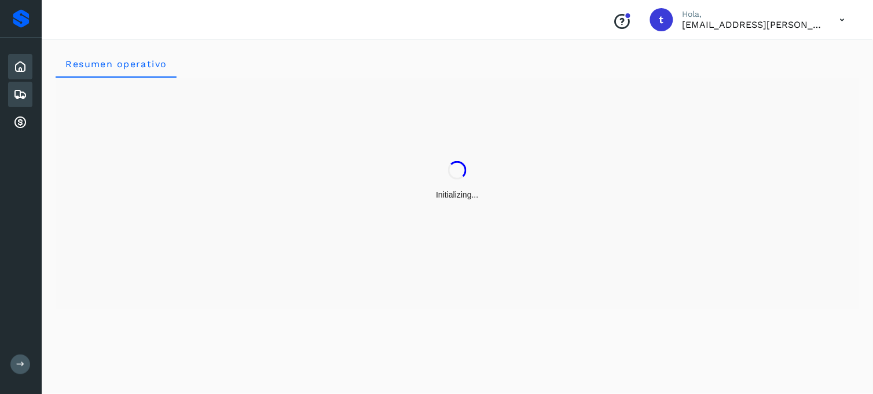
click at [19, 91] on icon at bounding box center [20, 94] width 14 height 14
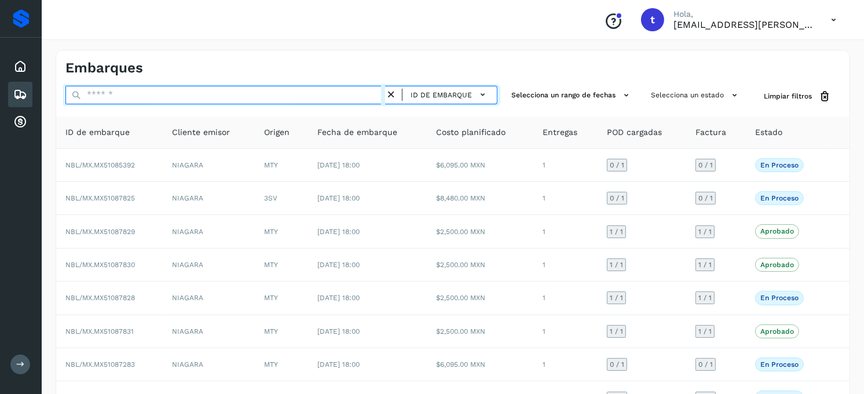
click at [156, 98] on input "text" at bounding box center [225, 95] width 320 height 19
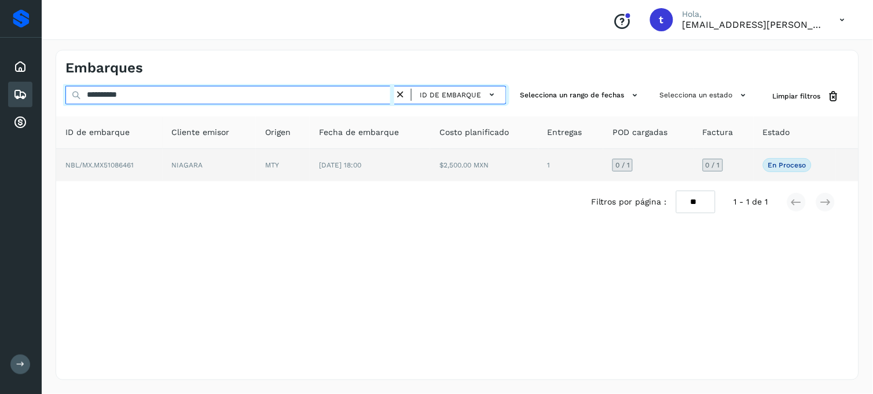
type input "**********"
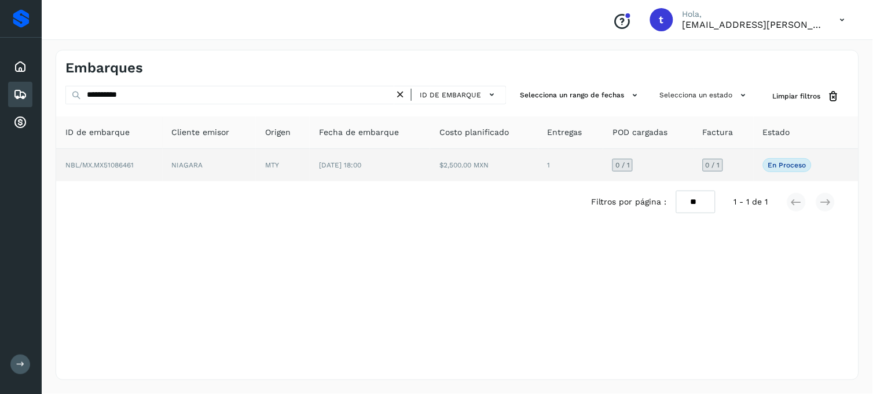
click at [122, 173] on td "NBL/MX.MX51086461" at bounding box center [109, 165] width 107 height 32
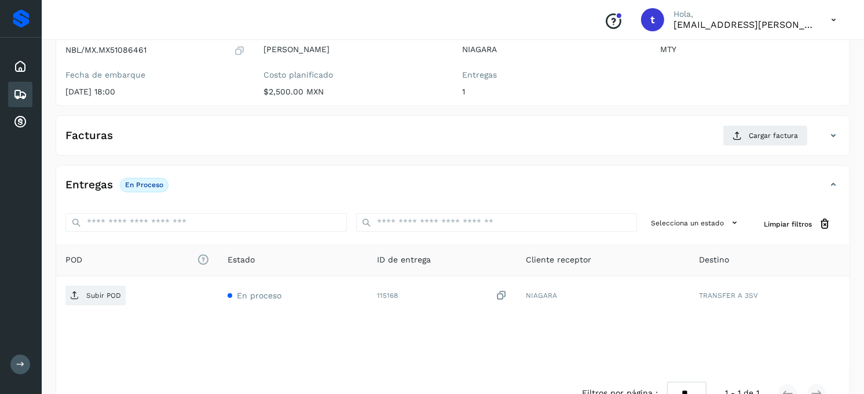
scroll to position [129, 0]
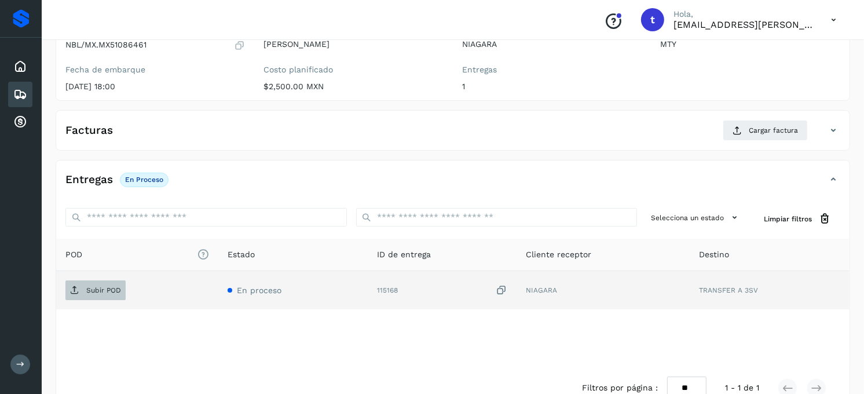
click at [90, 299] on span "Subir POD" at bounding box center [95, 290] width 60 height 19
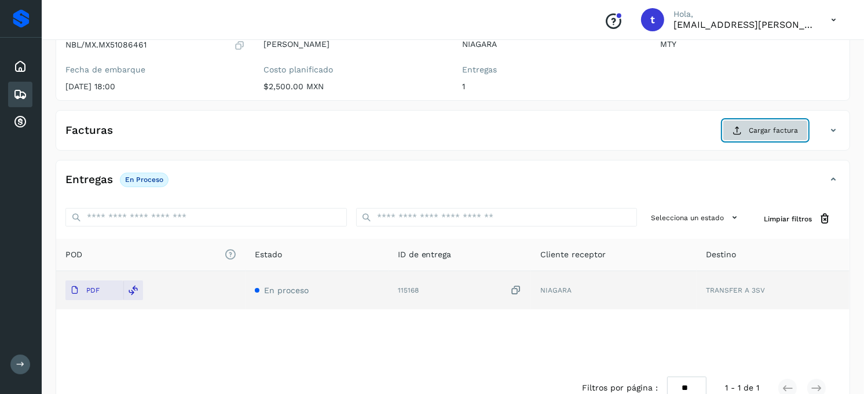
click at [796, 129] on span "Cargar factura" at bounding box center [773, 130] width 49 height 10
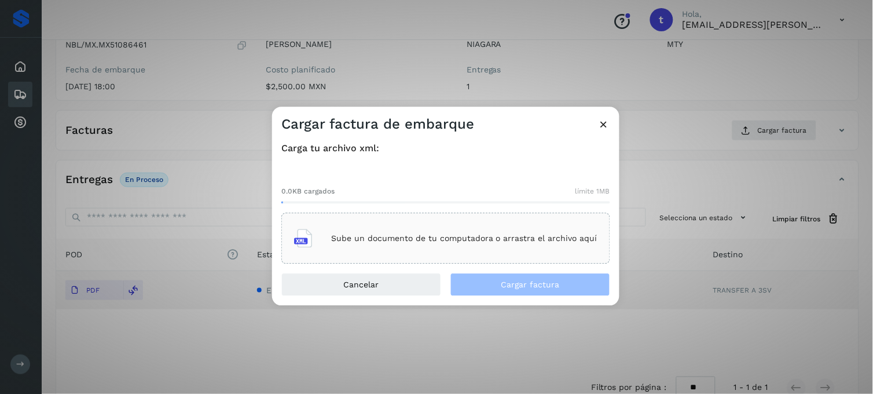
click at [427, 242] on p "Sube un documento de tu computadora o arrastra el archivo aquí" at bounding box center [464, 238] width 266 height 10
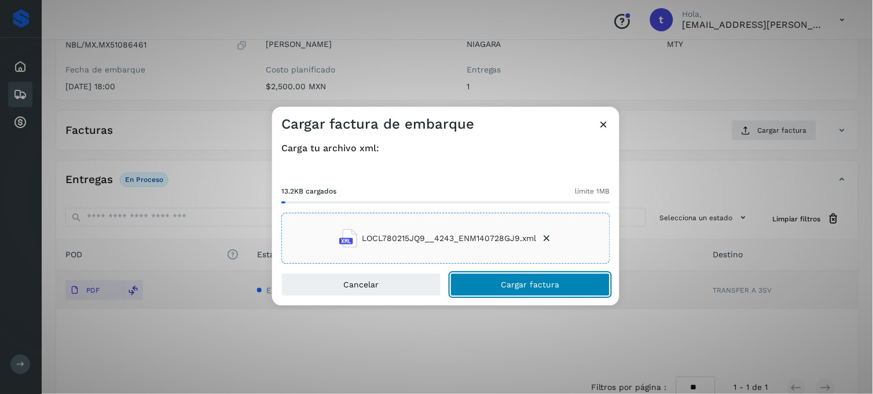
click at [516, 290] on button "Cargar factura" at bounding box center [530, 284] width 160 height 23
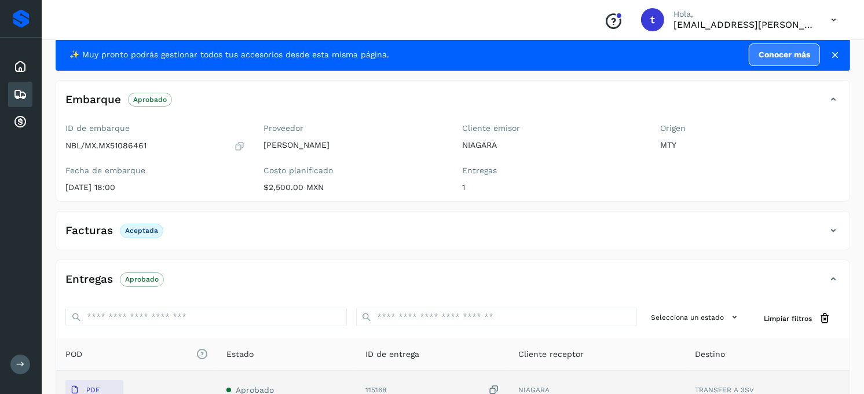
scroll to position [0, 0]
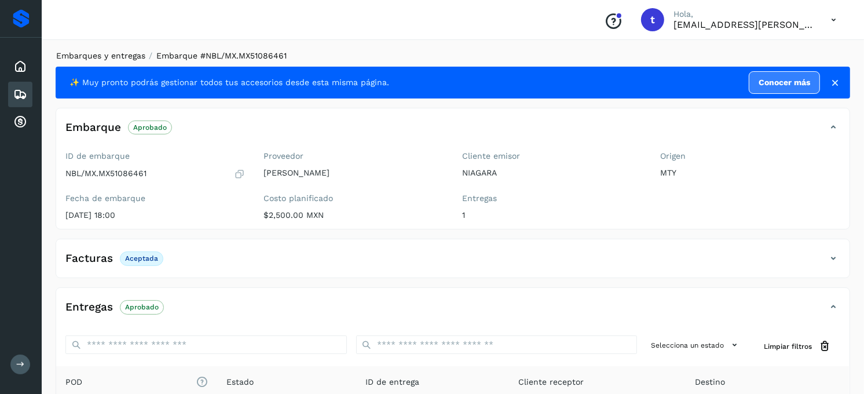
click at [102, 55] on link "Embarques y entregas" at bounding box center [100, 55] width 89 height 9
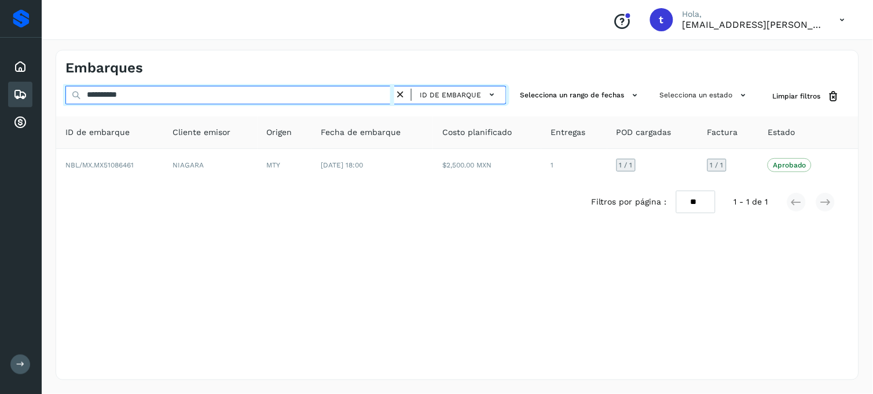
drag, startPoint x: 151, startPoint y: 94, endPoint x: 68, endPoint y: 98, distance: 82.9
click at [68, 98] on input "**********" at bounding box center [229, 95] width 329 height 19
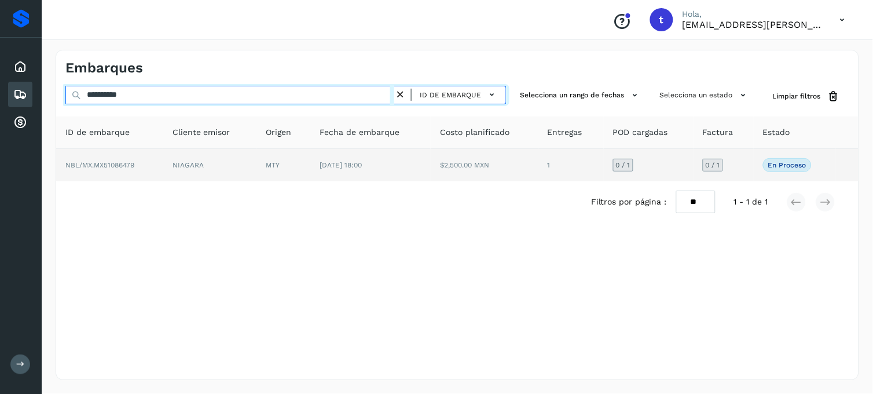
type input "**********"
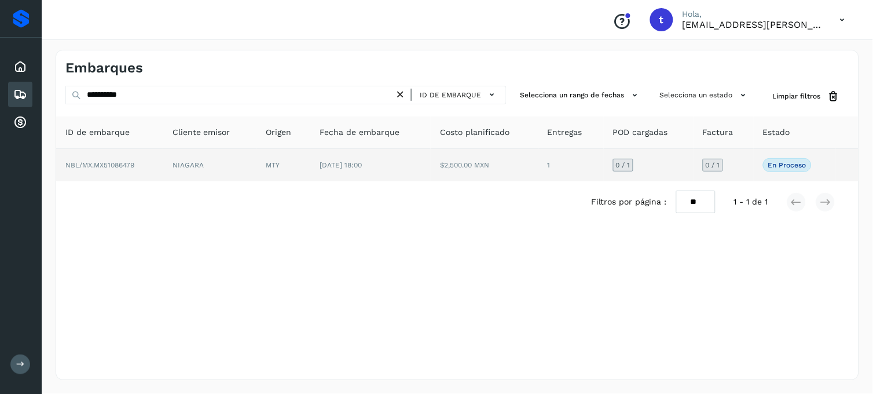
click at [85, 168] on span "NBL/MX.MX51086479" at bounding box center [99, 165] width 69 height 8
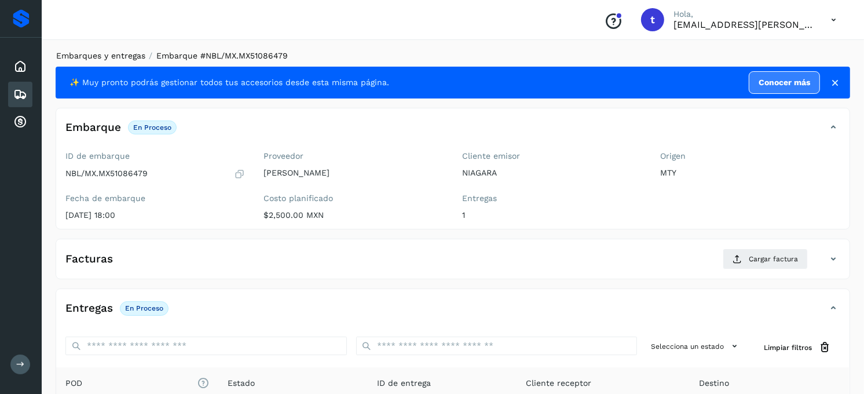
click at [113, 56] on link "Embarques y entregas" at bounding box center [100, 55] width 89 height 9
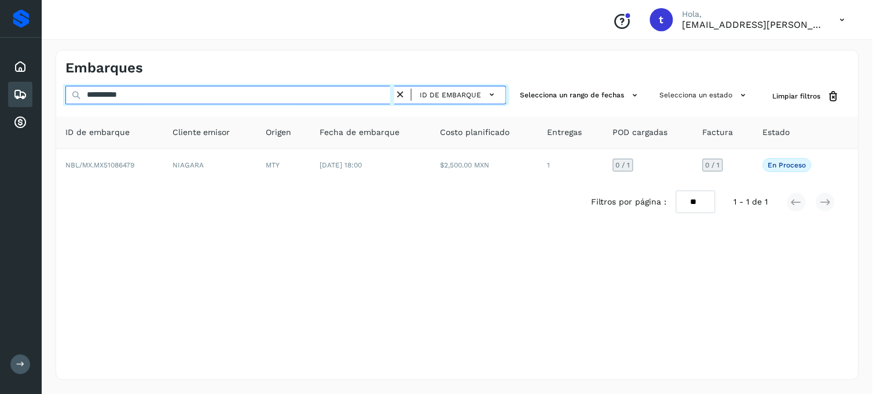
drag, startPoint x: 173, startPoint y: 94, endPoint x: 35, endPoint y: 120, distance: 140.2
click at [37, 122] on div "**********" at bounding box center [436, 197] width 873 height 394
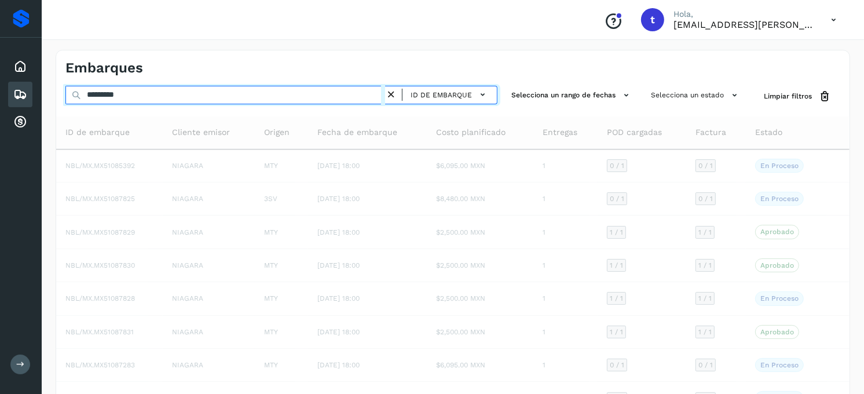
type input "**********"
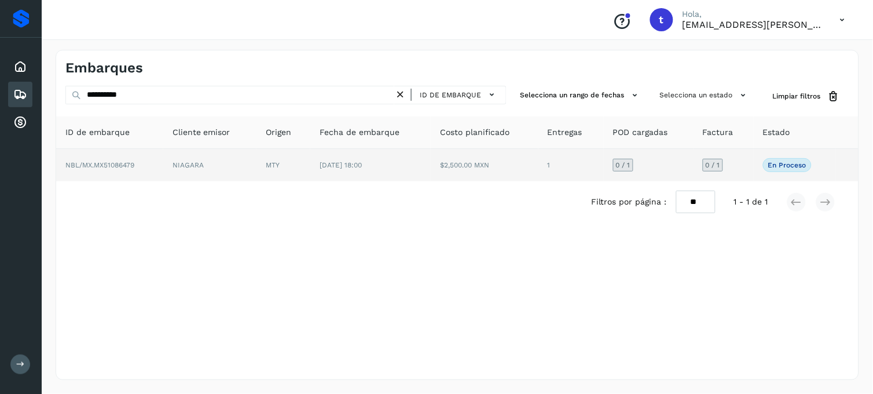
click at [93, 162] on span "NBL/MX.MX51086479" at bounding box center [99, 165] width 69 height 8
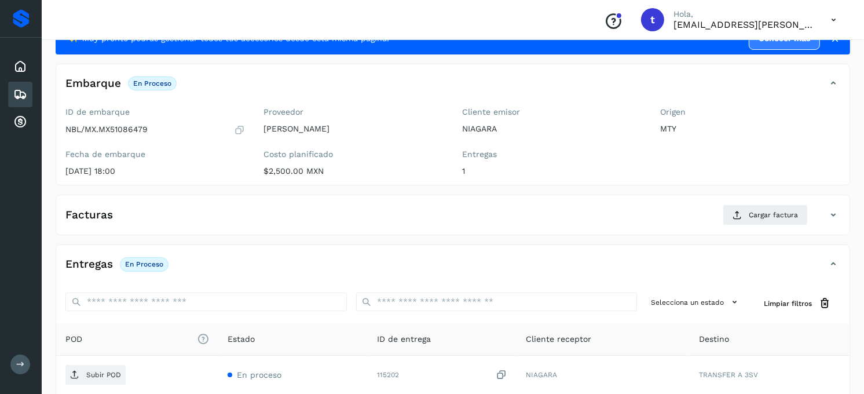
scroll to position [129, 0]
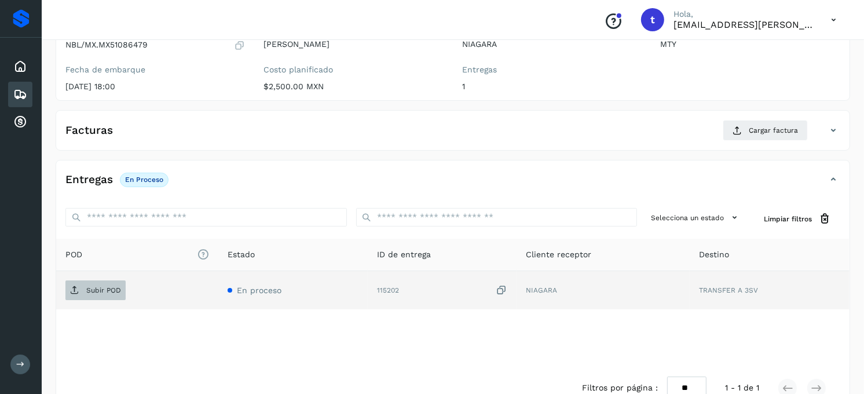
click at [88, 292] on p "Subir POD" at bounding box center [103, 290] width 35 height 8
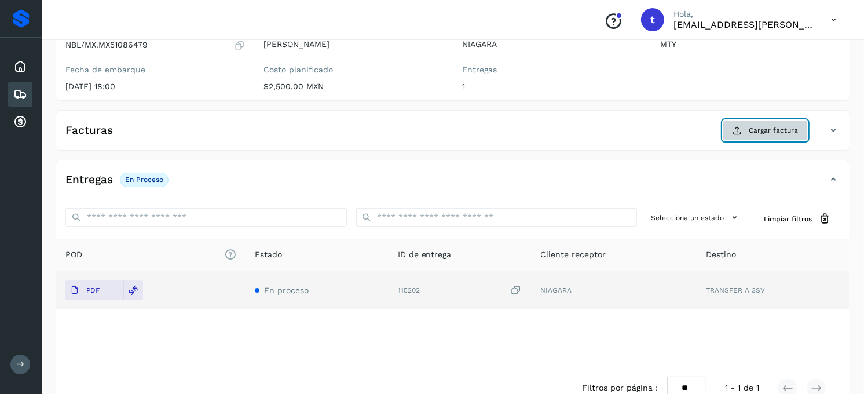
click at [765, 132] on span "Cargar factura" at bounding box center [773, 130] width 49 height 10
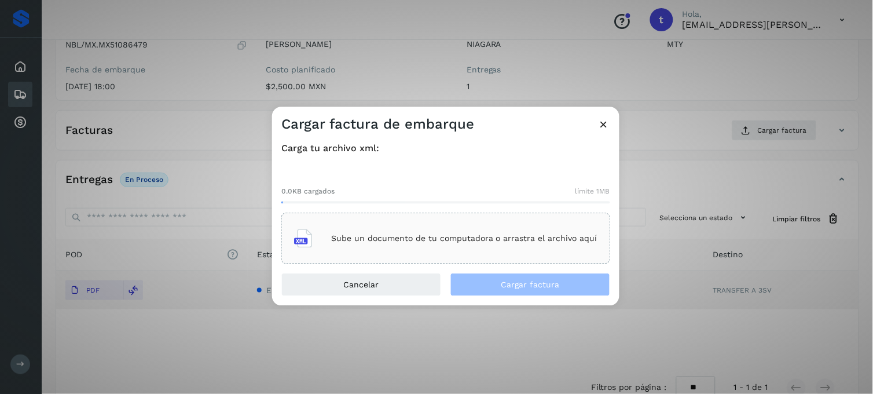
click at [324, 236] on div "Sube un documento de tu computadora o arrastra el archivo aquí" at bounding box center [445, 238] width 303 height 31
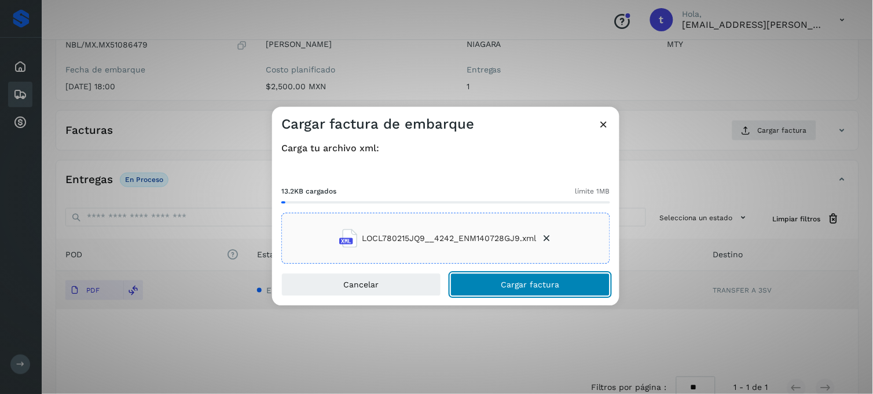
click at [548, 284] on span "Cargar factura" at bounding box center [530, 285] width 58 height 8
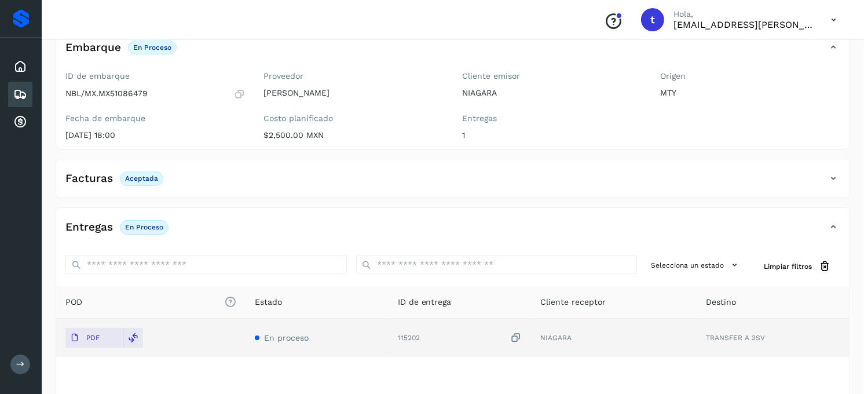
scroll to position [0, 0]
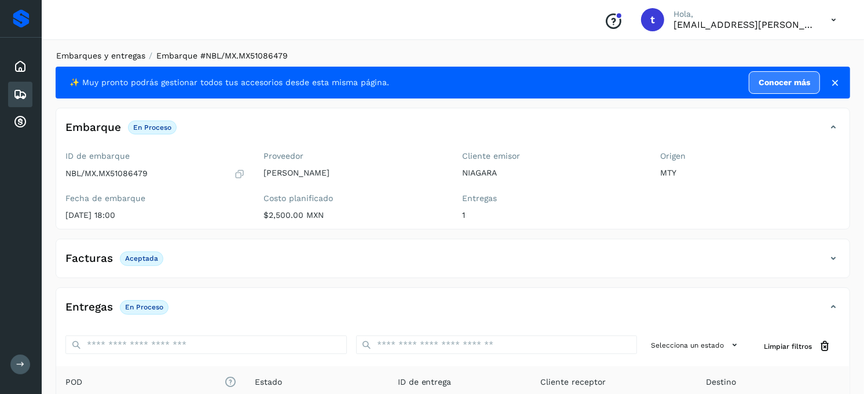
click at [97, 53] on link "Embarques y entregas" at bounding box center [100, 55] width 89 height 9
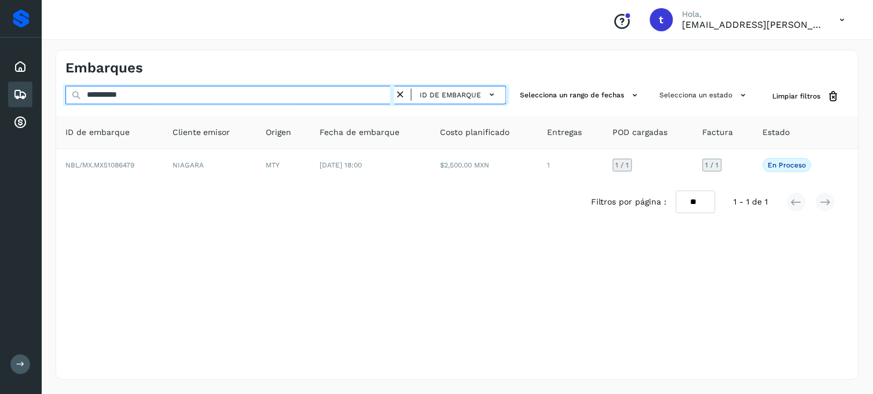
drag, startPoint x: 178, startPoint y: 94, endPoint x: 41, endPoint y: 90, distance: 136.7
click at [41, 90] on div "**********" at bounding box center [436, 197] width 873 height 394
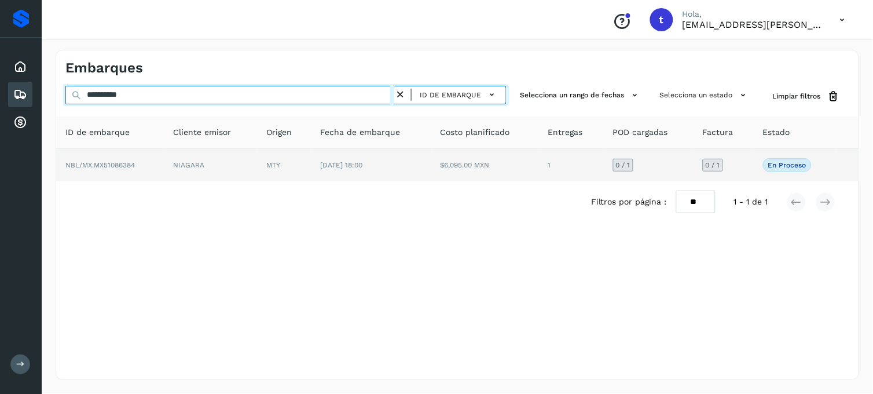
type input "**********"
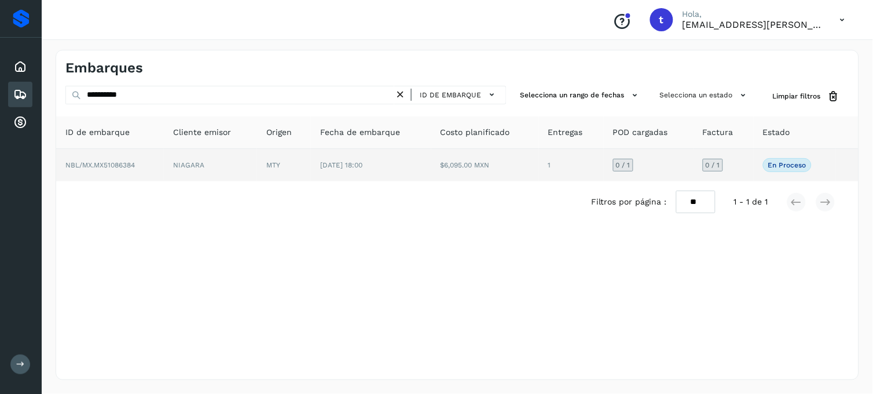
click at [100, 170] on td "NBL/MX.MX51086384" at bounding box center [110, 165] width 108 height 32
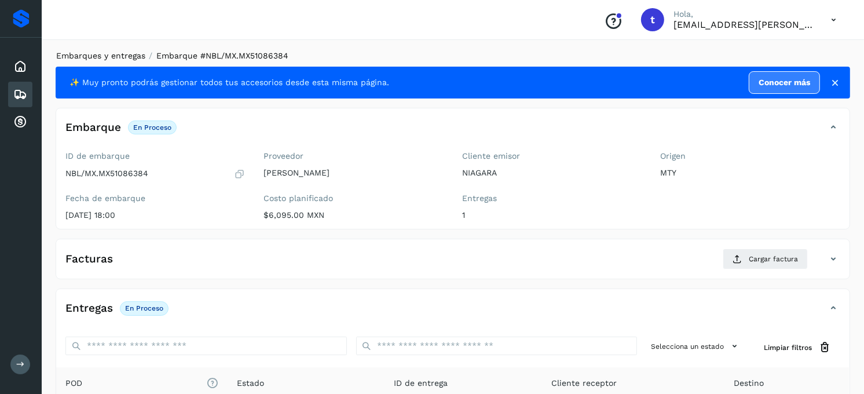
click at [101, 57] on link "Embarques y entregas" at bounding box center [100, 55] width 89 height 9
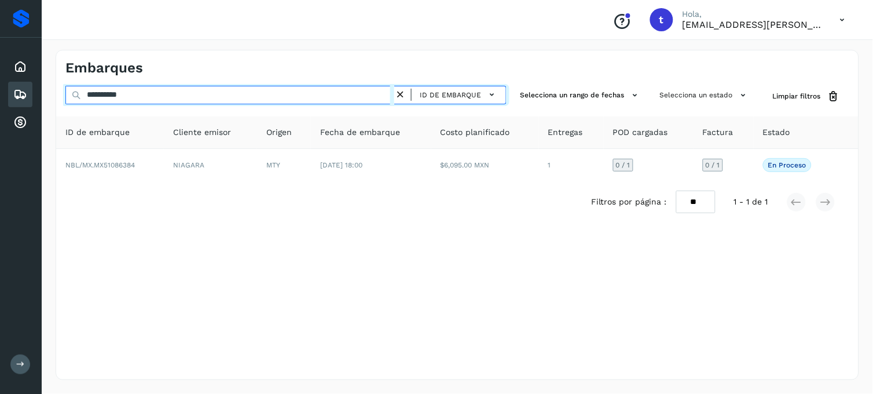
drag, startPoint x: 228, startPoint y: 100, endPoint x: 101, endPoint y: 104, distance: 126.9
click at [101, 104] on div "**********" at bounding box center [285, 96] width 441 height 21
type input "*"
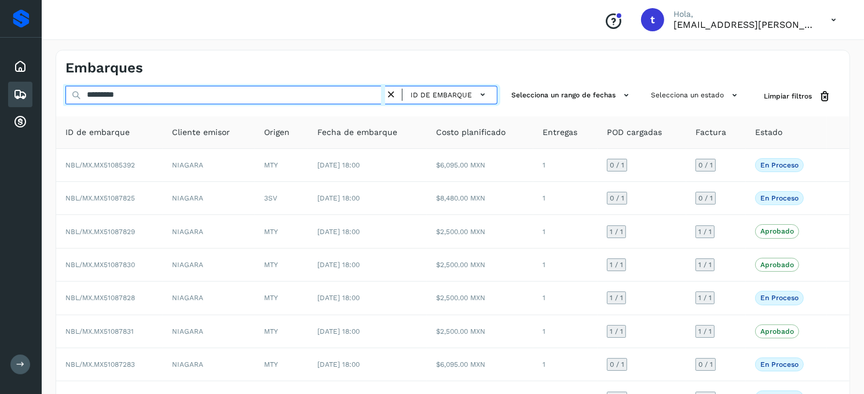
type input "**********"
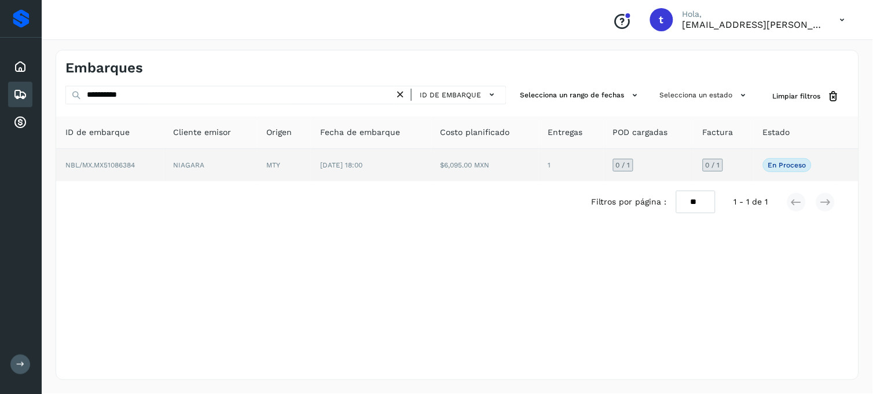
click at [96, 161] on span "NBL/MX.MX51086384" at bounding box center [99, 165] width 69 height 8
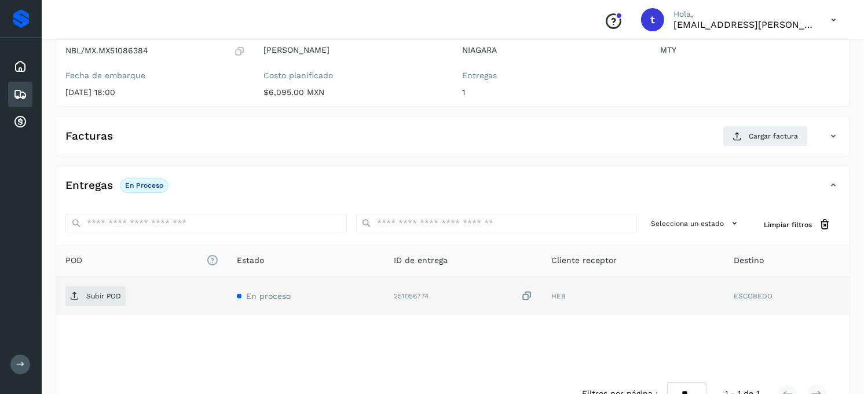
scroll to position [129, 0]
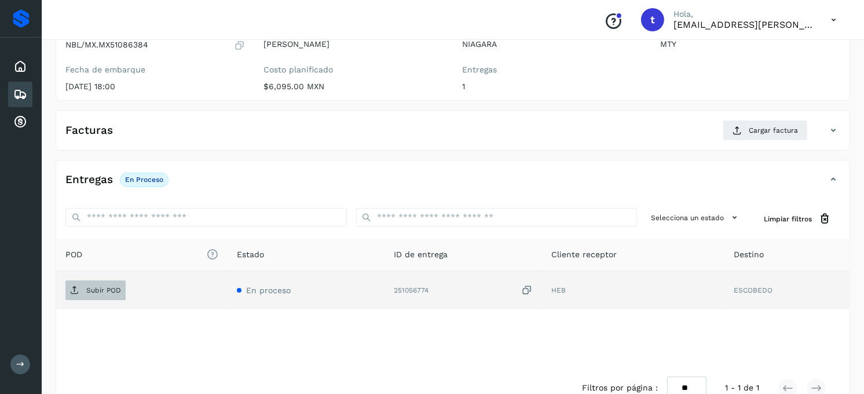
click at [101, 292] on p "Subir POD" at bounding box center [103, 290] width 35 height 8
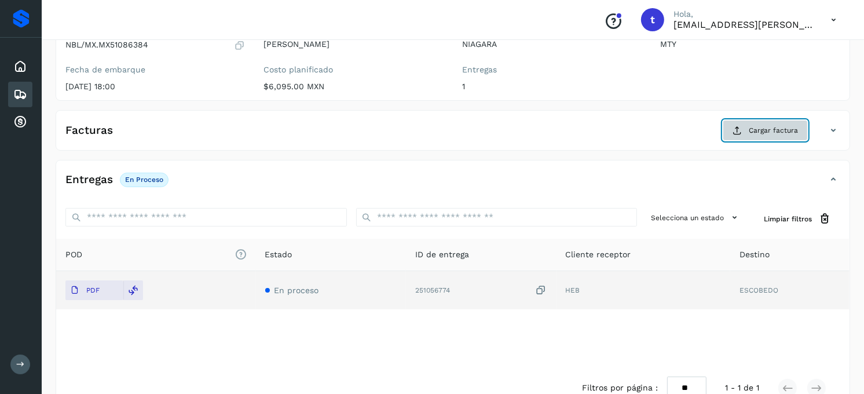
click at [750, 138] on button "Cargar factura" at bounding box center [765, 130] width 85 height 21
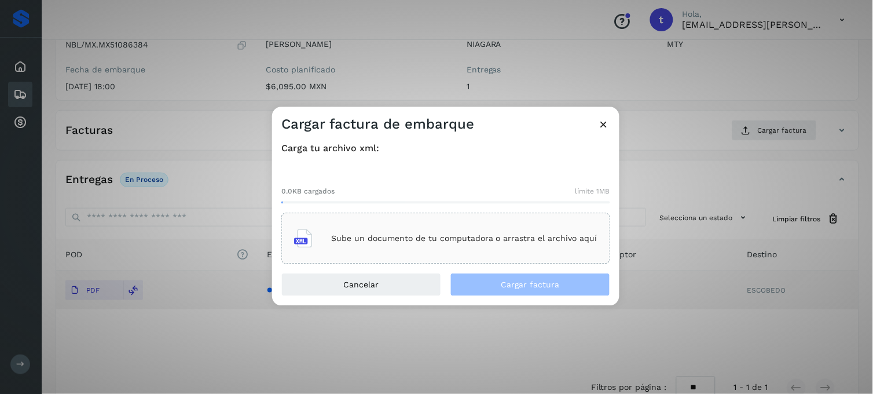
click at [330, 236] on div "Sube un documento de tu computadora o arrastra el archivo aquí" at bounding box center [445, 238] width 303 height 31
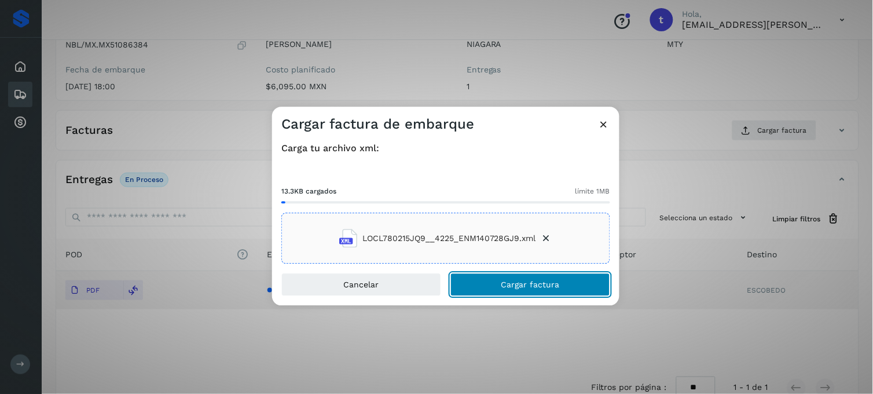
click at [559, 282] on button "Cargar factura" at bounding box center [530, 284] width 160 height 23
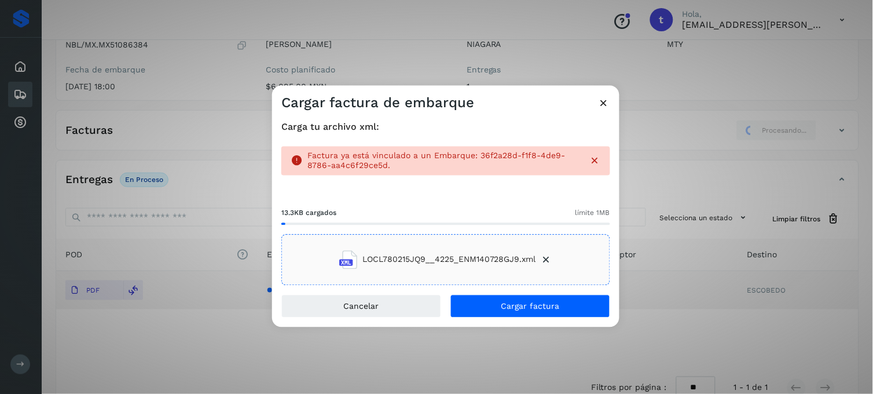
click at [604, 104] on icon at bounding box center [604, 103] width 12 height 12
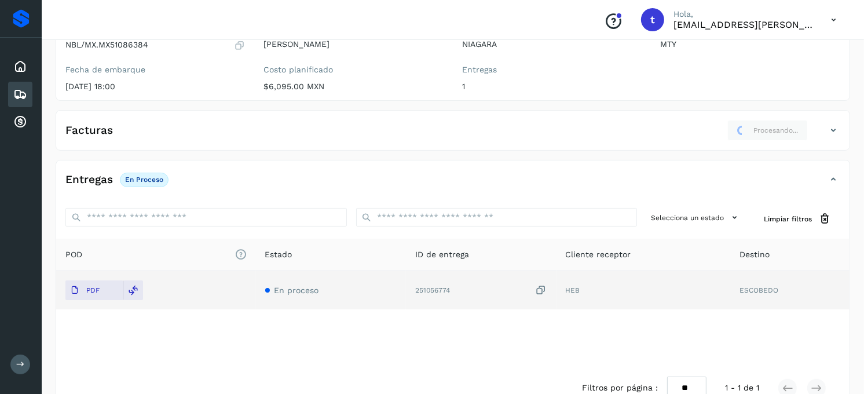
click at [835, 135] on icon at bounding box center [833, 130] width 14 height 14
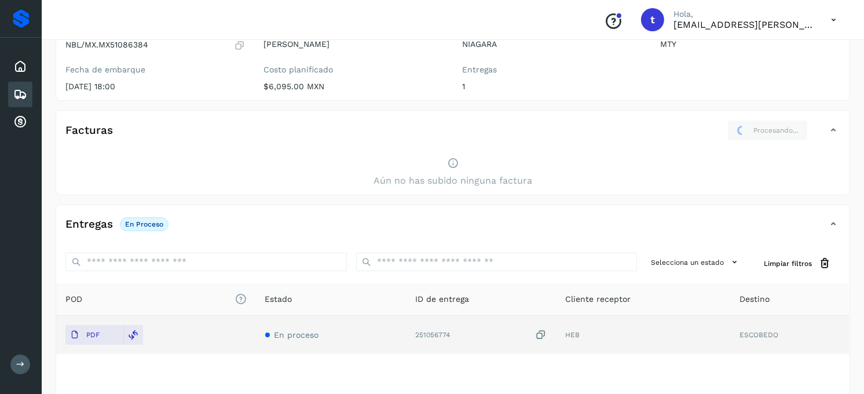
click at [835, 135] on icon at bounding box center [833, 130] width 14 height 14
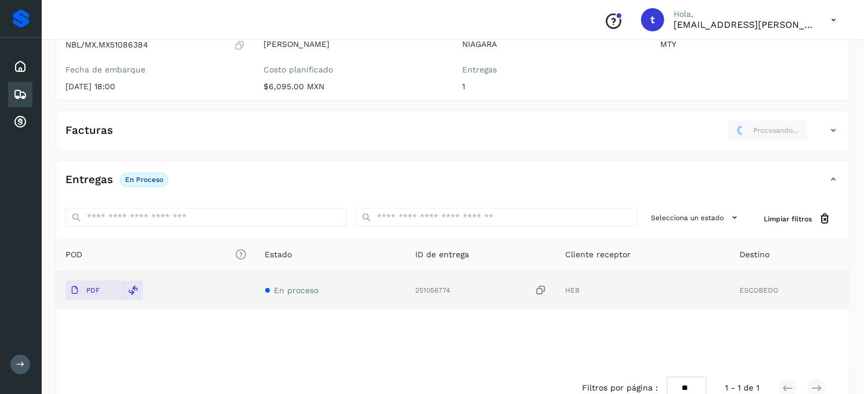
scroll to position [0, 0]
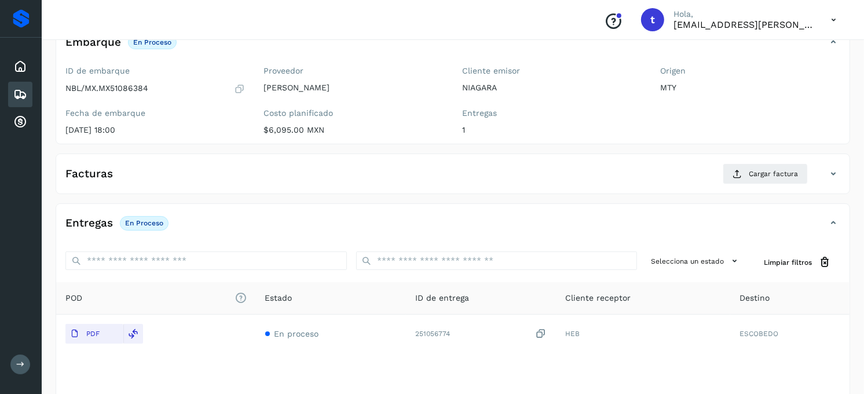
scroll to position [64, 0]
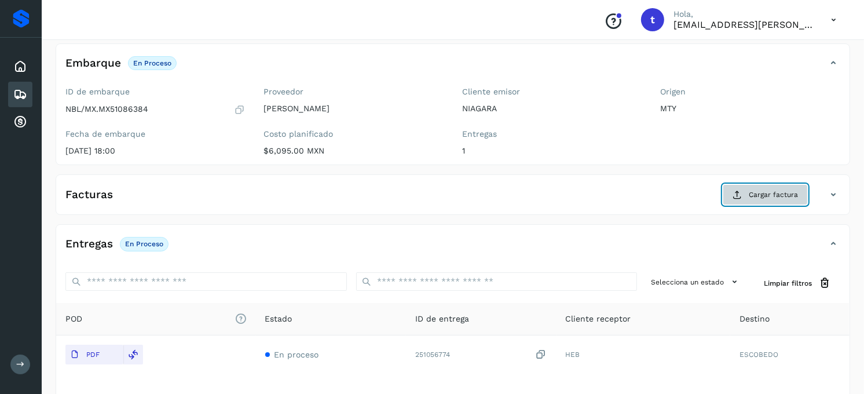
click at [771, 197] on span "Cargar factura" at bounding box center [773, 194] width 49 height 10
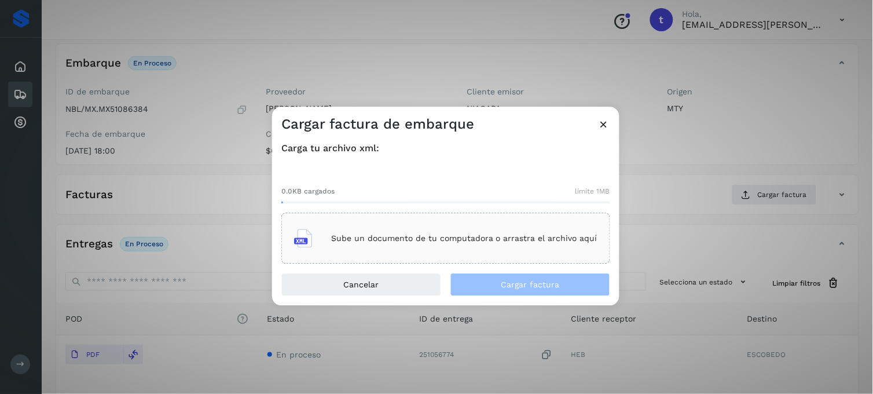
click at [441, 240] on p "Sube un documento de tu computadora o arrastra el archivo aquí" at bounding box center [464, 238] width 266 height 10
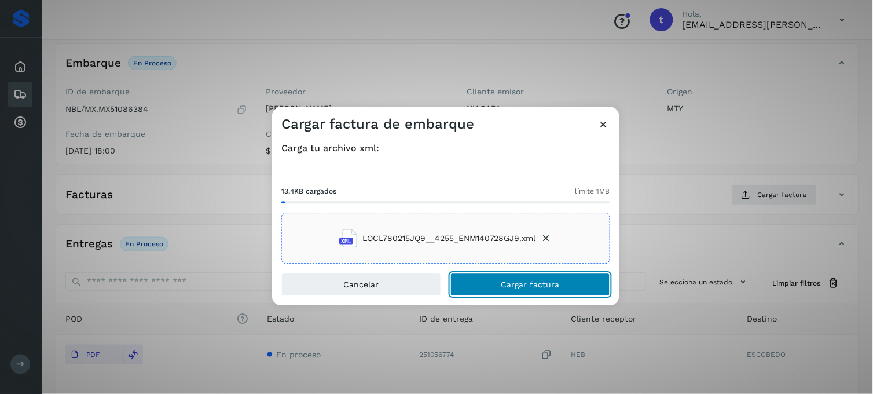
click at [512, 281] on span "Cargar factura" at bounding box center [530, 285] width 58 height 8
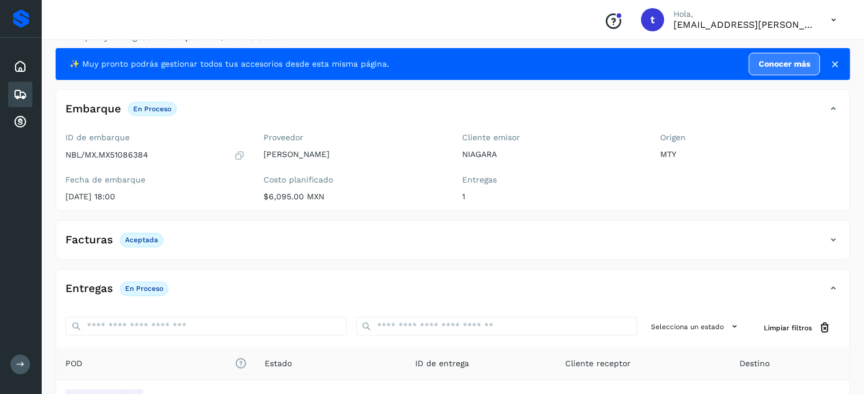
scroll to position [0, 0]
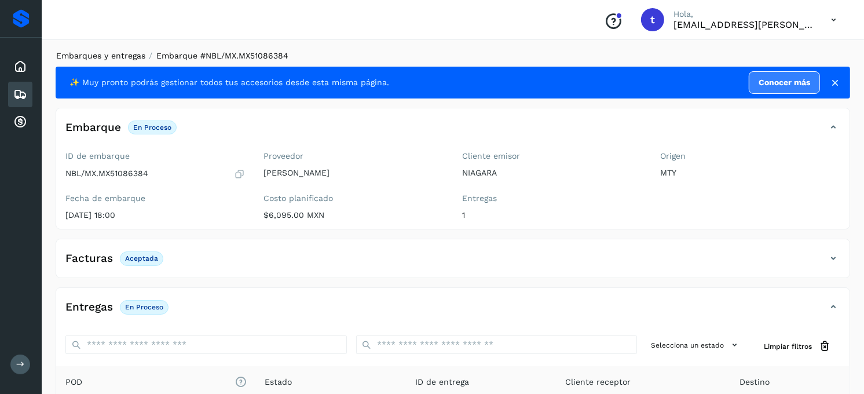
click at [90, 58] on link "Embarques y entregas" at bounding box center [100, 55] width 89 height 9
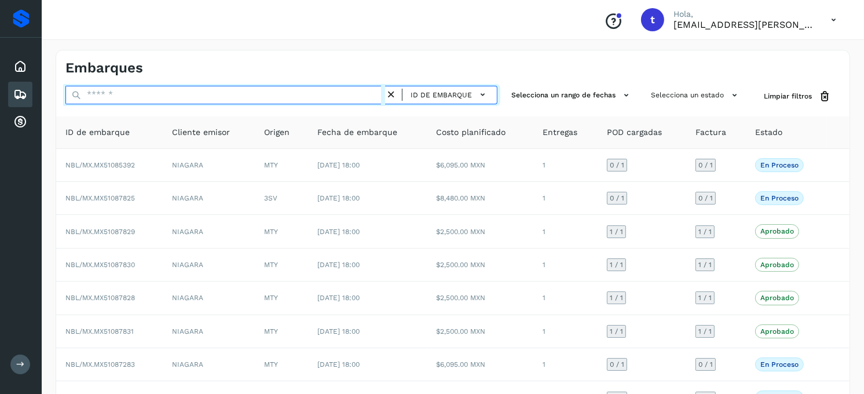
drag, startPoint x: 157, startPoint y: 96, endPoint x: 13, endPoint y: 100, distance: 144.8
click at [19, 100] on div "Proveedores Inicio Embarques Cuentas por cobrar Salir Conoce nuestros beneficio…" at bounding box center [432, 268] width 864 height 536
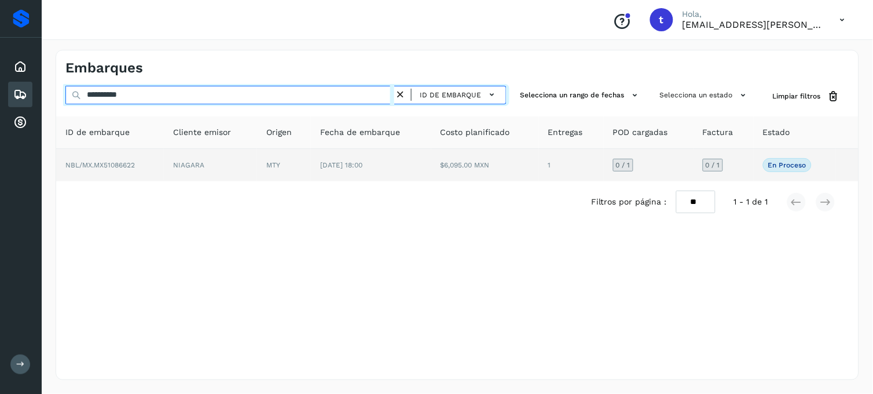
type input "**********"
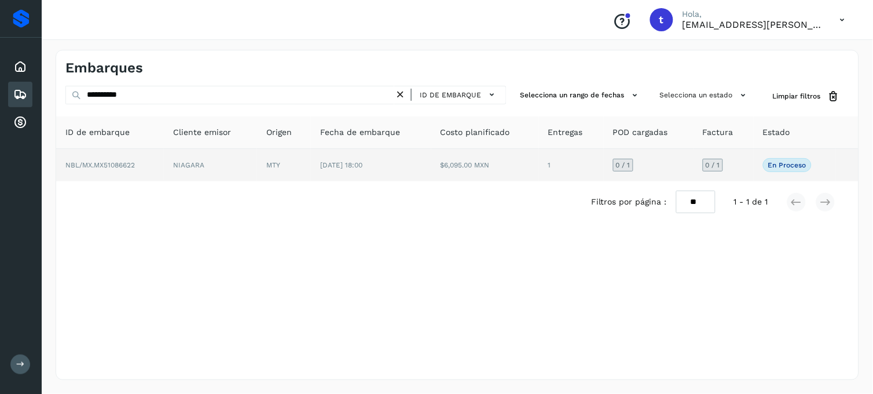
click at [137, 171] on td "NBL/MX.MX51086622" at bounding box center [110, 165] width 108 height 32
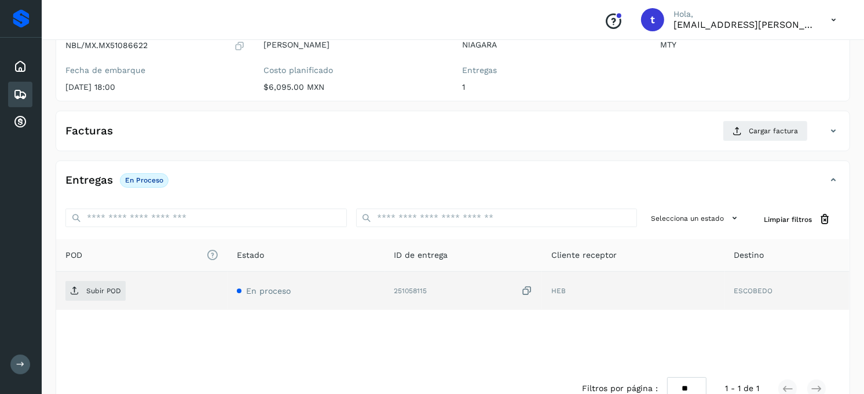
scroll to position [129, 0]
click at [100, 295] on span "Subir POD" at bounding box center [95, 290] width 60 height 19
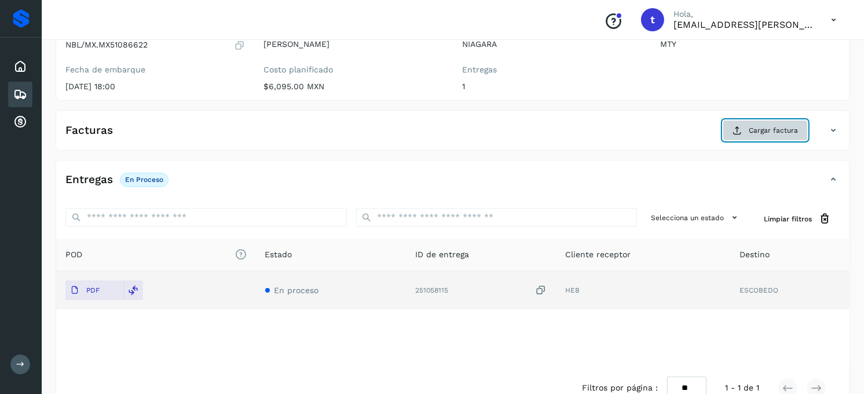
click at [757, 131] on span "Cargar factura" at bounding box center [773, 130] width 49 height 10
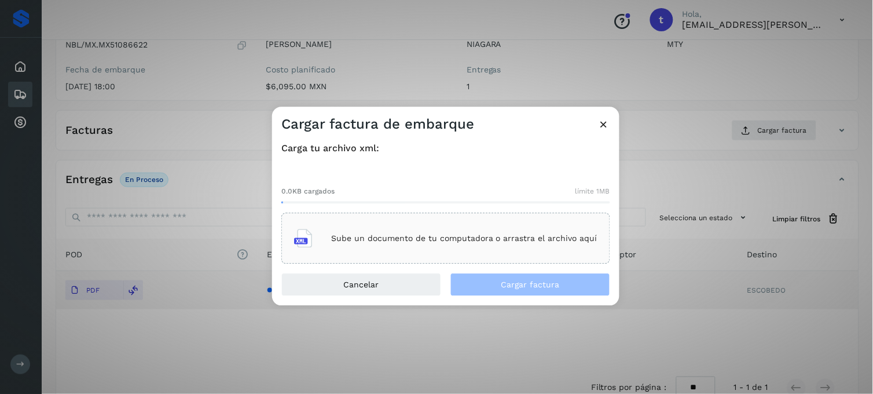
click at [349, 234] on p "Sube un documento de tu computadora o arrastra el archivo aquí" at bounding box center [464, 238] width 266 height 10
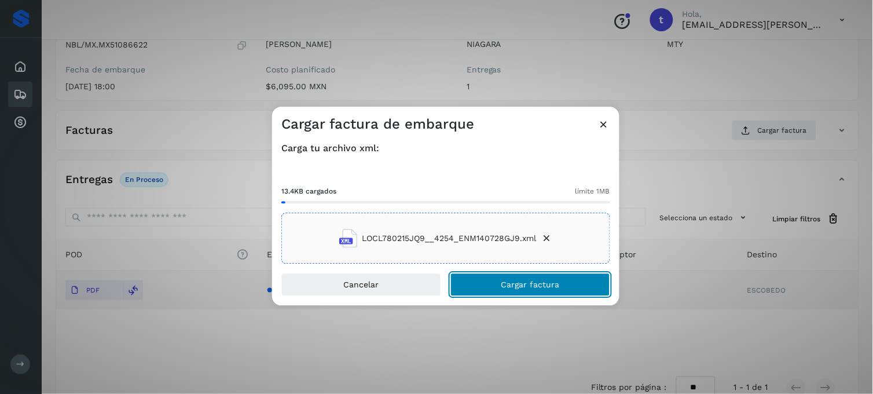
click at [537, 282] on span "Cargar factura" at bounding box center [530, 285] width 58 height 8
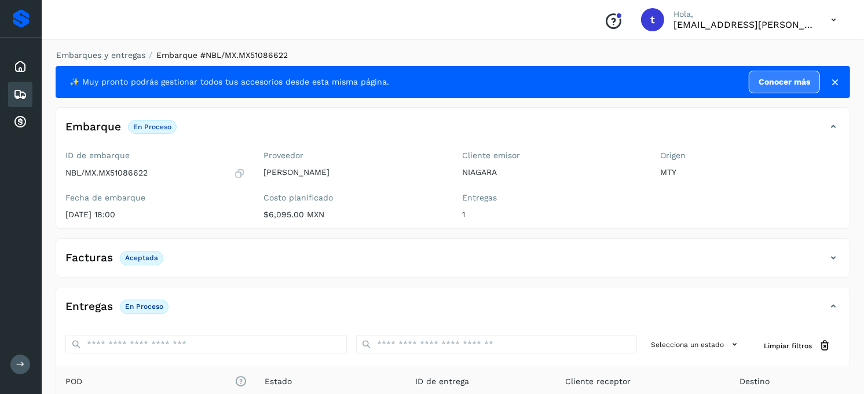
scroll to position [0, 0]
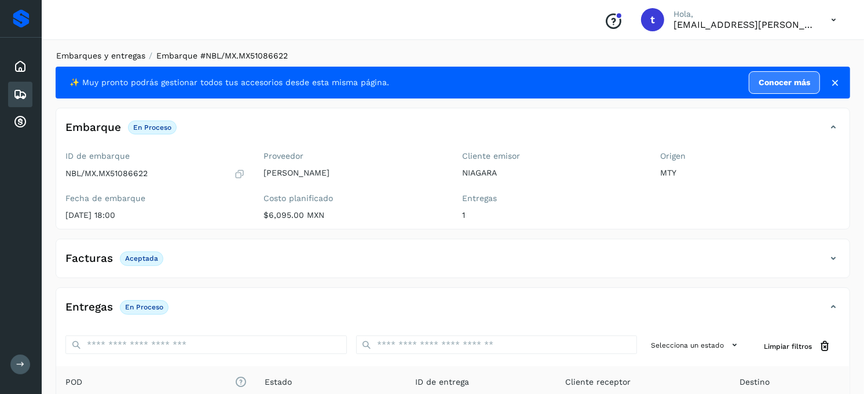
click at [115, 55] on link "Embarques y entregas" at bounding box center [100, 55] width 89 height 9
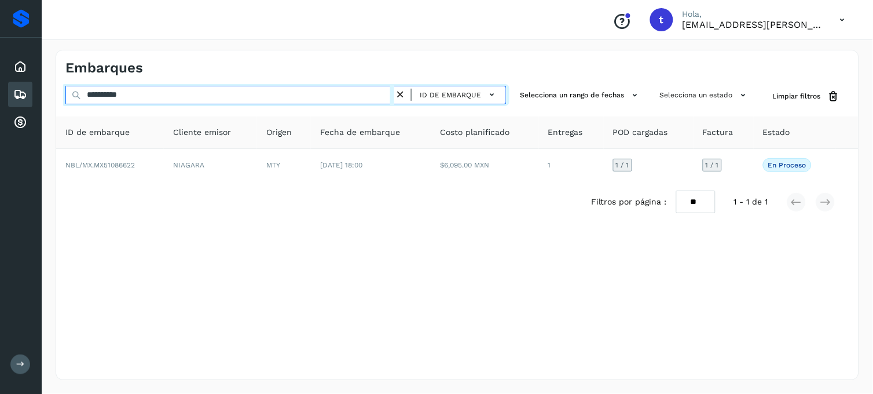
click at [167, 96] on input "**********" at bounding box center [229, 95] width 329 height 19
type input "**********"
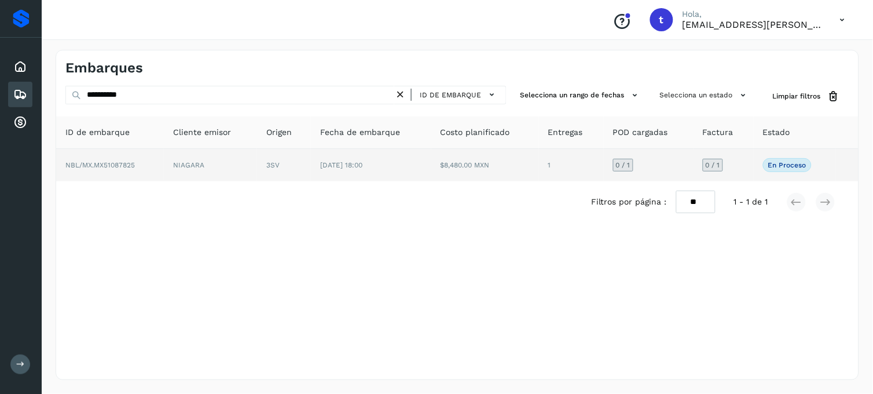
click at [96, 165] on span "NBL/MX.MX51087825" at bounding box center [99, 165] width 69 height 8
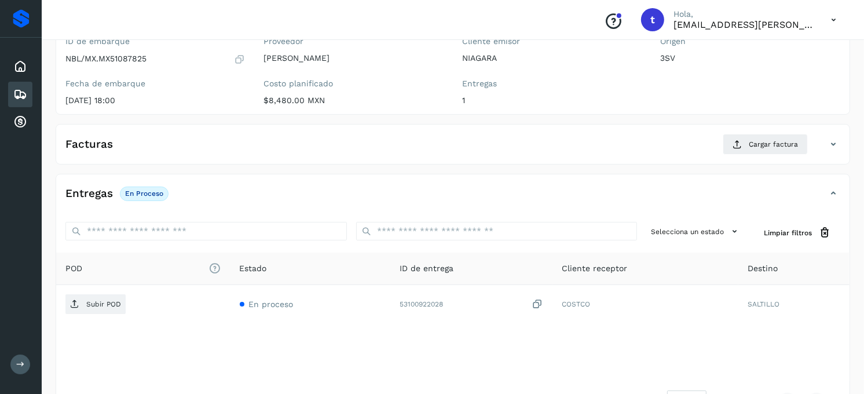
scroll to position [129, 0]
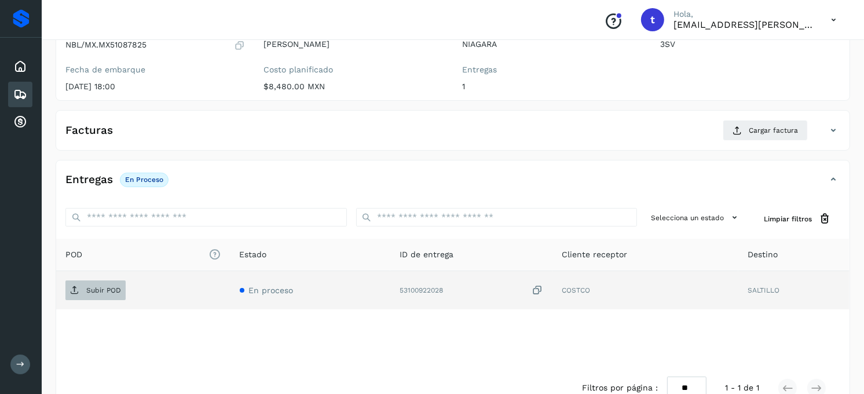
click at [106, 297] on span "Subir POD" at bounding box center [95, 290] width 60 height 19
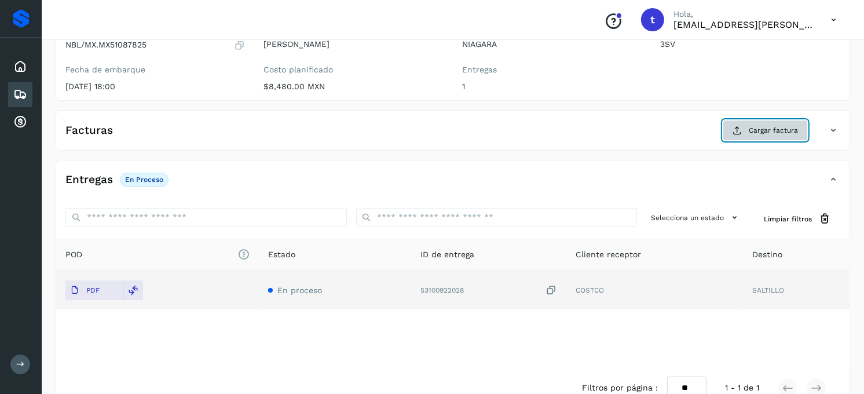
click at [761, 131] on span "Cargar factura" at bounding box center [773, 130] width 49 height 10
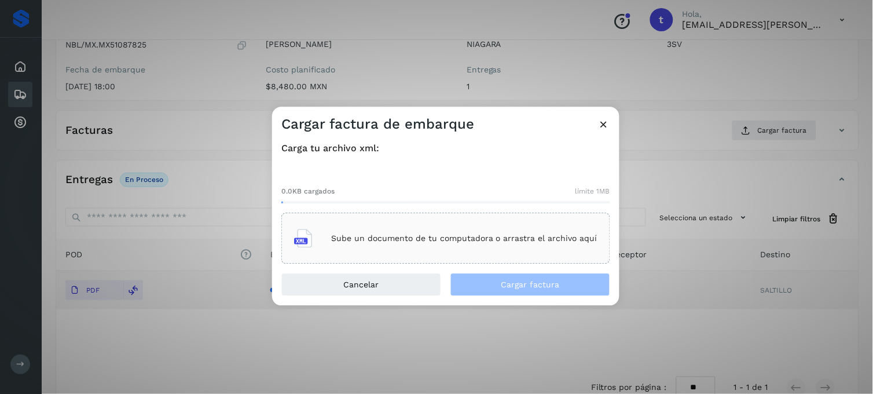
click at [393, 246] on div "Sube un documento de tu computadora o arrastra el archivo aquí" at bounding box center [445, 238] width 303 height 31
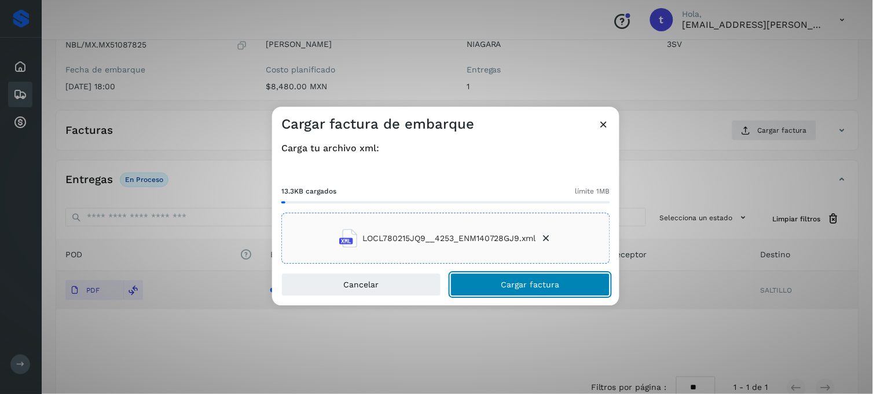
click at [516, 281] on span "Cargar factura" at bounding box center [530, 285] width 58 height 8
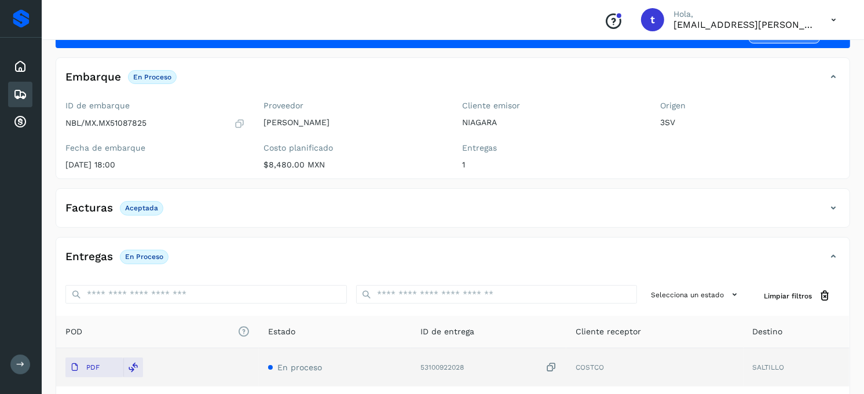
scroll to position [0, 0]
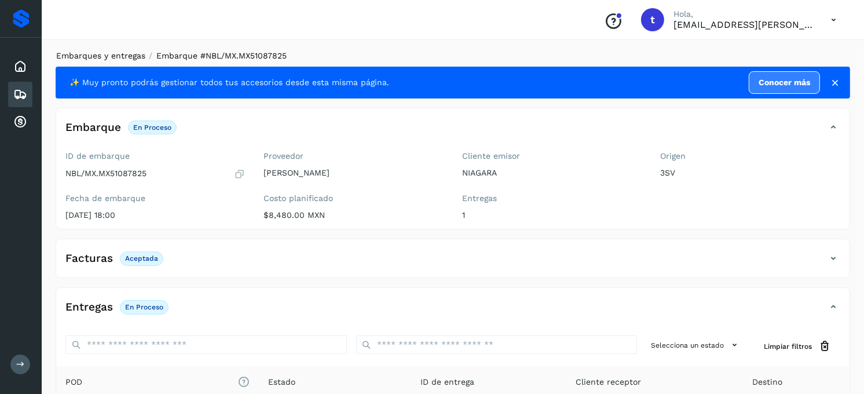
click at [117, 60] on link "Embarques y entregas" at bounding box center [100, 55] width 89 height 9
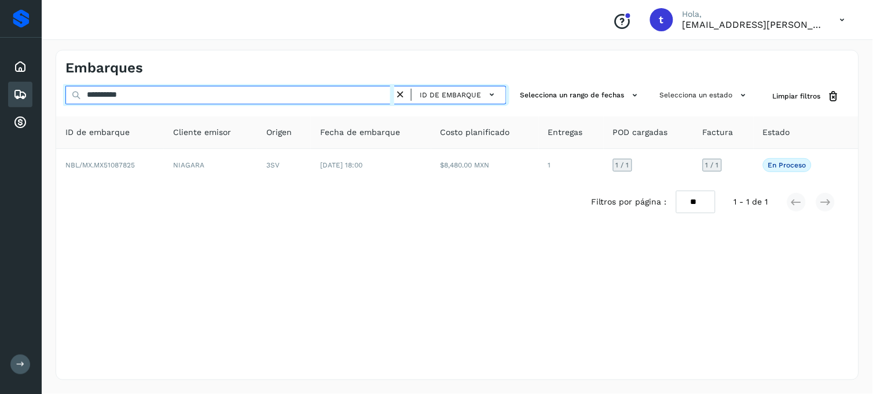
drag, startPoint x: 171, startPoint y: 100, endPoint x: 55, endPoint y: 106, distance: 115.9
click at [56, 105] on div "**********" at bounding box center [457, 96] width 802 height 21
type input "**********"
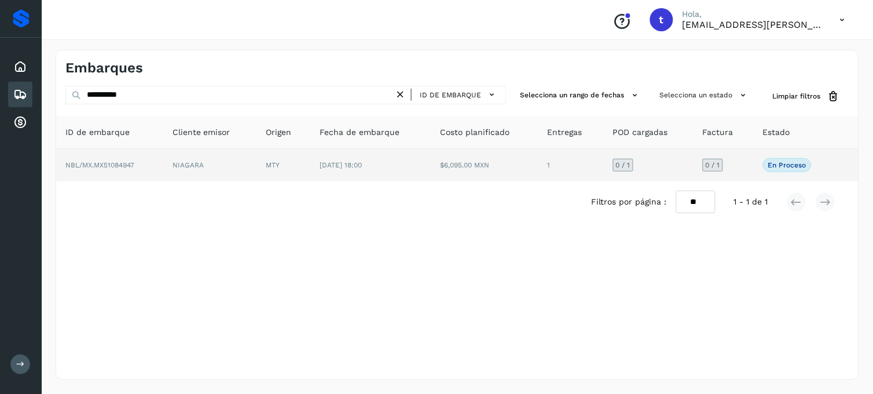
click at [128, 169] on td "NBL/MX.MX51084947" at bounding box center [109, 165] width 107 height 32
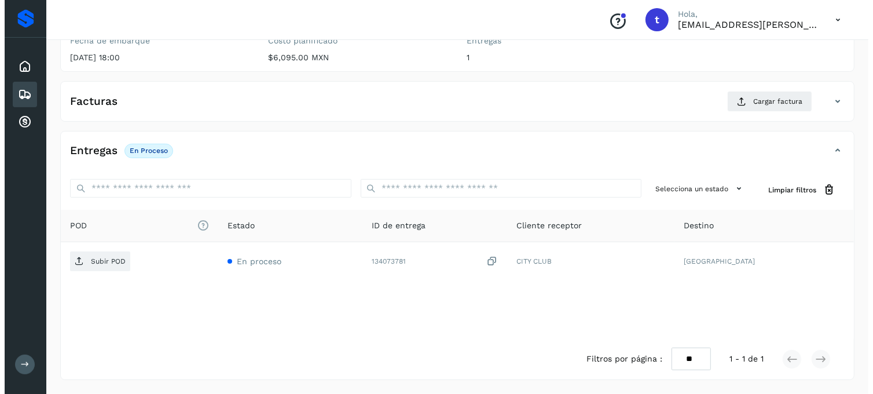
scroll to position [158, 0]
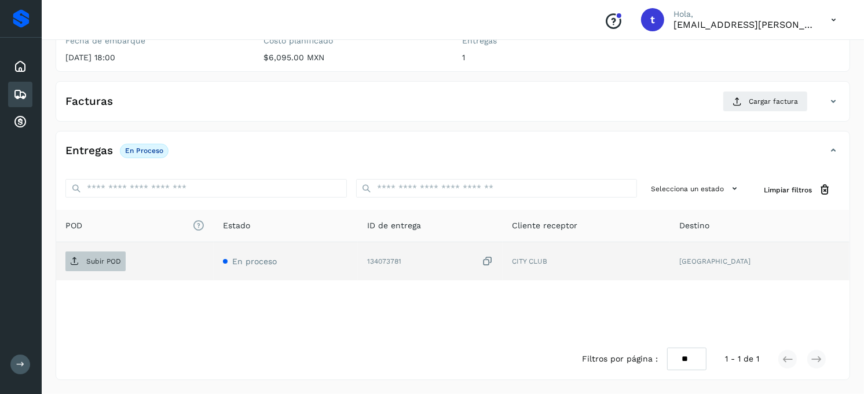
click at [91, 261] on p "Subir POD" at bounding box center [103, 261] width 35 height 8
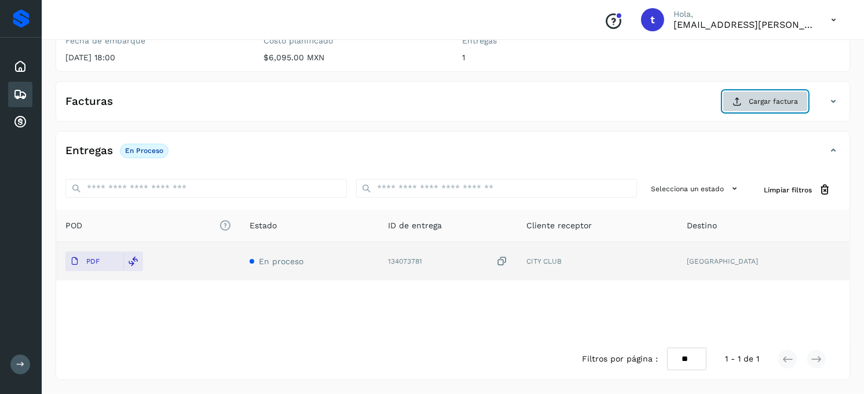
click at [780, 107] on button "Cargar factura" at bounding box center [765, 101] width 85 height 21
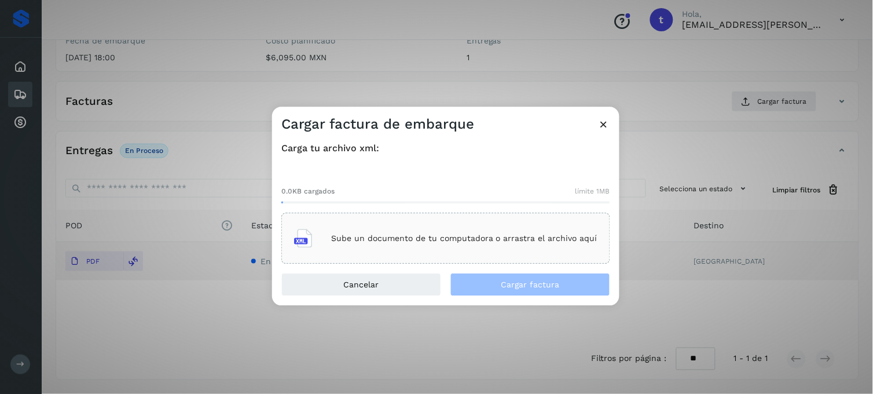
click at [427, 240] on p "Sube un documento de tu computadora o arrastra el archivo aquí" at bounding box center [464, 238] width 266 height 10
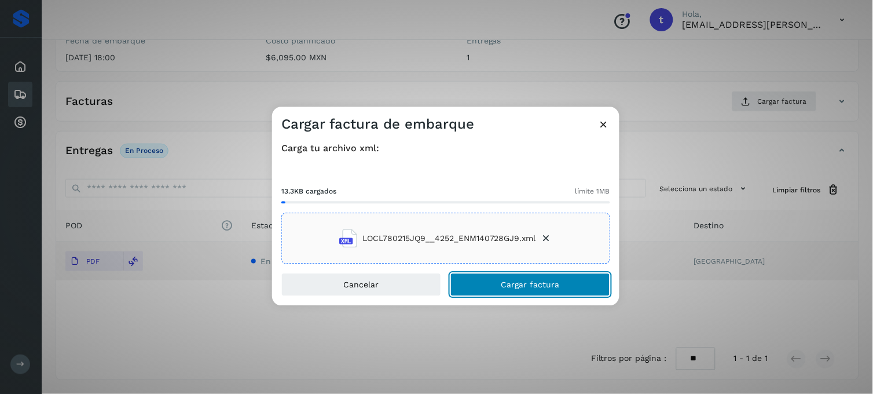
click at [532, 285] on span "Cargar factura" at bounding box center [530, 285] width 58 height 8
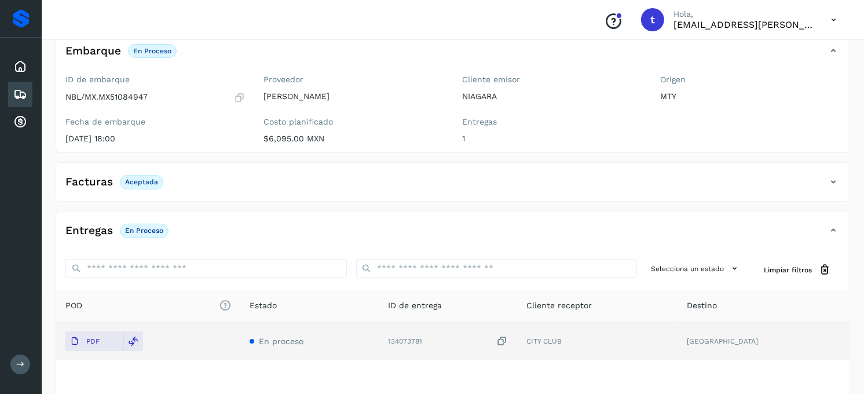
scroll to position [0, 0]
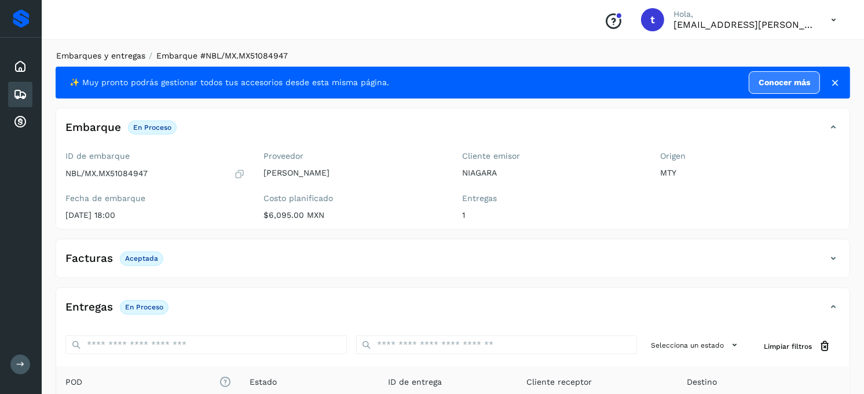
click at [105, 58] on link "Embarques y entregas" at bounding box center [100, 55] width 89 height 9
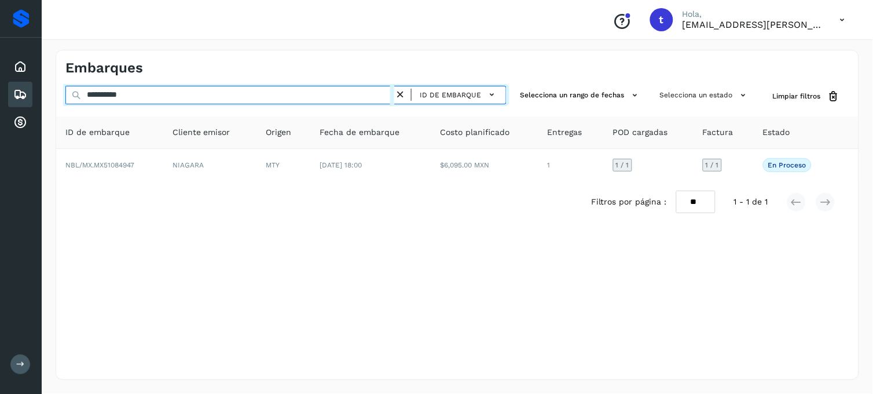
click at [175, 96] on input "**********" at bounding box center [229, 95] width 329 height 19
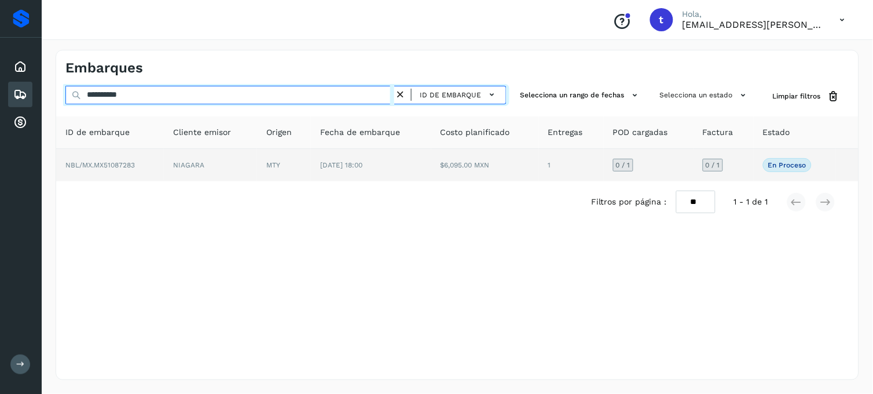
type input "**********"
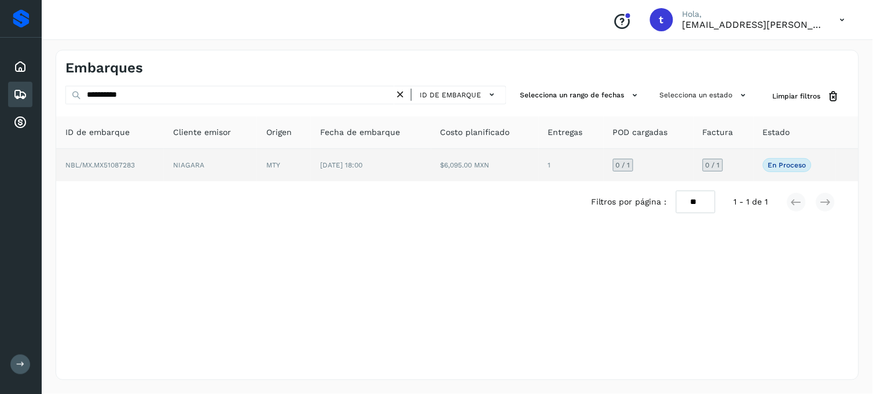
click at [133, 169] on td "NBL/MX.MX51087283" at bounding box center [110, 165] width 108 height 32
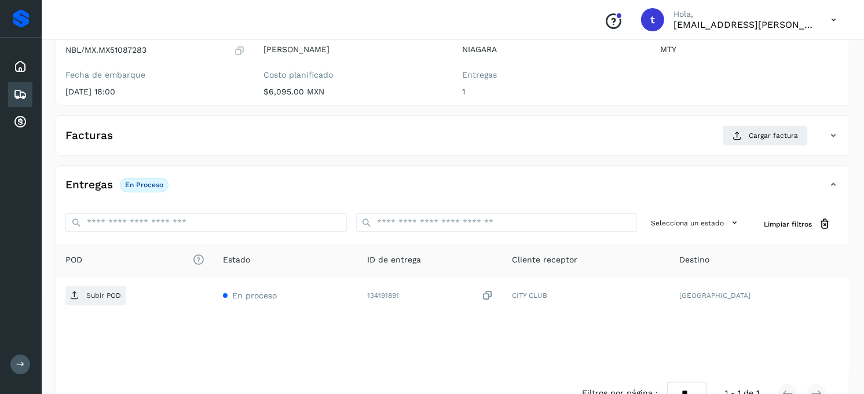
scroll to position [129, 0]
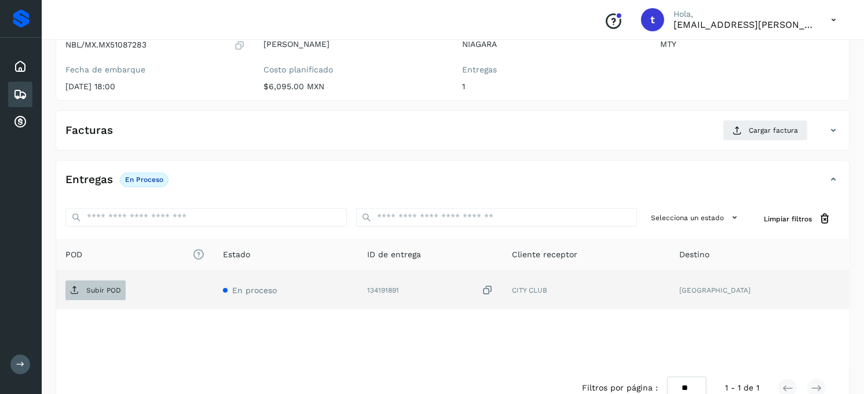
click at [104, 291] on p "Subir POD" at bounding box center [103, 290] width 35 height 8
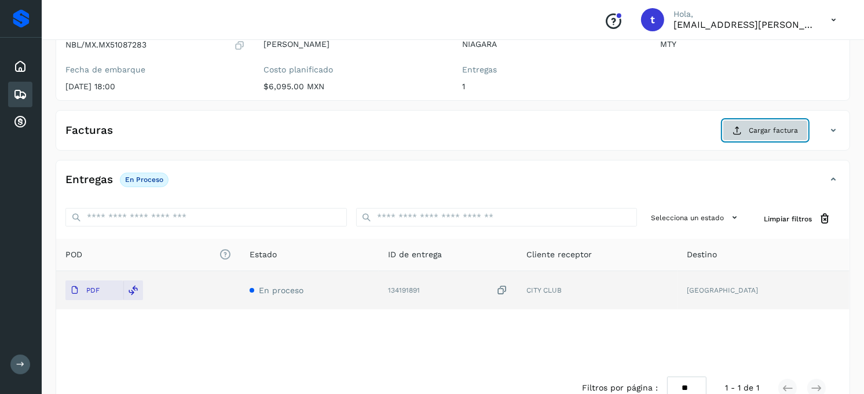
click at [743, 131] on button "Cargar factura" at bounding box center [765, 130] width 85 height 21
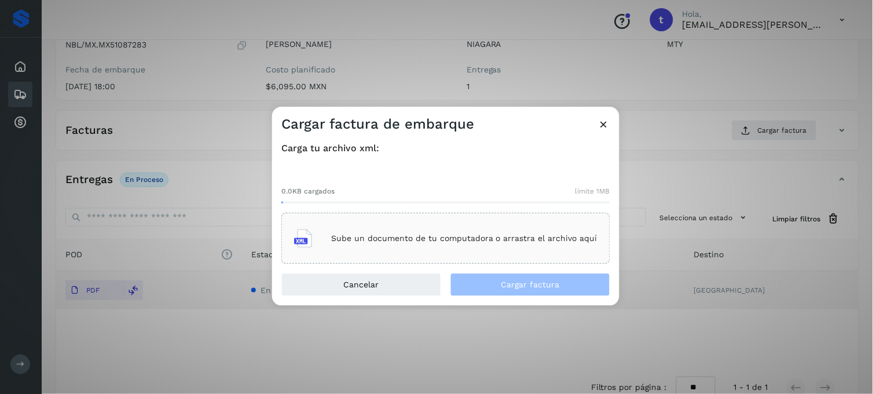
click at [417, 239] on p "Sube un documento de tu computadora o arrastra el archivo aquí" at bounding box center [464, 238] width 266 height 10
click at [396, 235] on p "Sube un documento de tu computadora o arrastra el archivo aquí" at bounding box center [464, 238] width 266 height 10
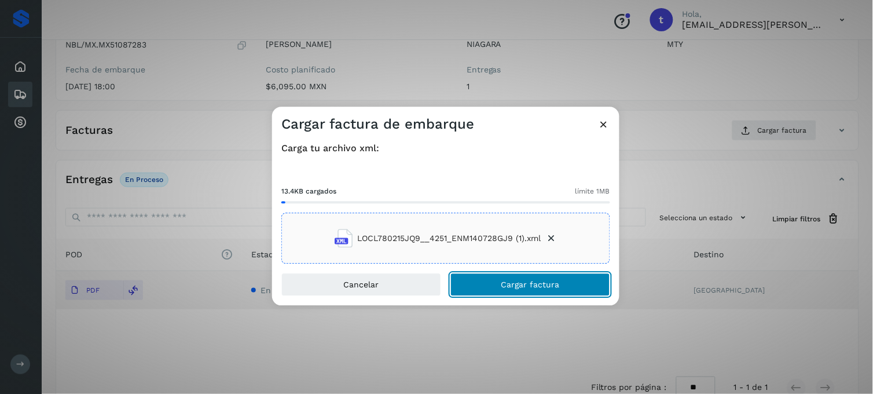
click at [511, 287] on span "Cargar factura" at bounding box center [530, 285] width 58 height 8
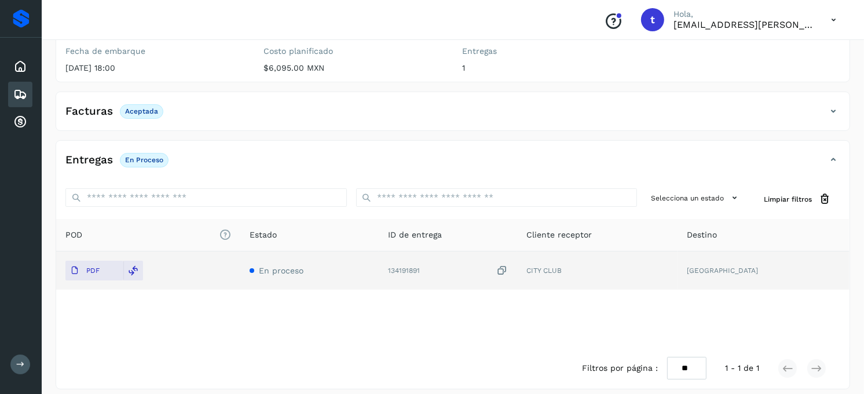
scroll to position [157, 0]
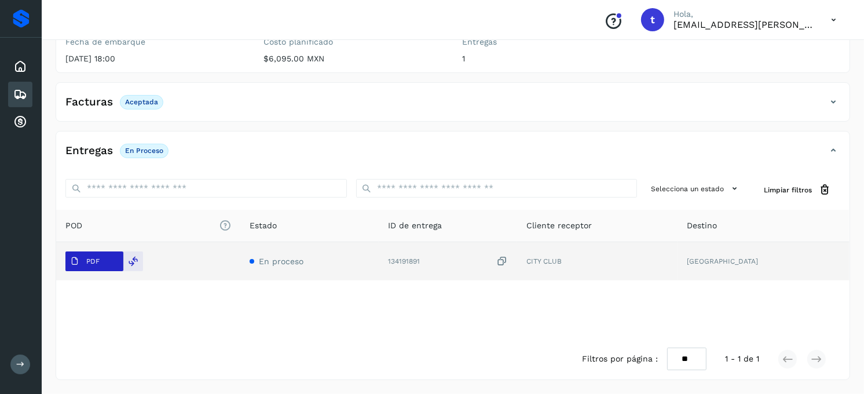
click at [94, 256] on span "PDF" at bounding box center [84, 261] width 39 height 19
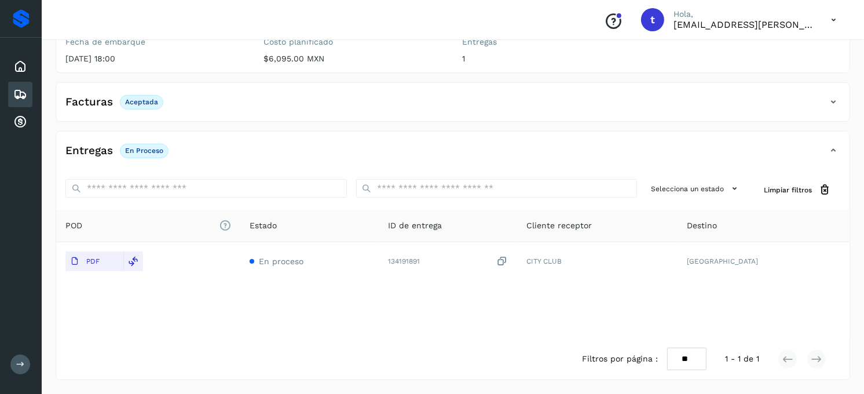
click at [195, 330] on div "POD El tamaño máximo de archivo es de 20 Mb. Estado ID de entrega Cliente recep…" at bounding box center [452, 274] width 793 height 129
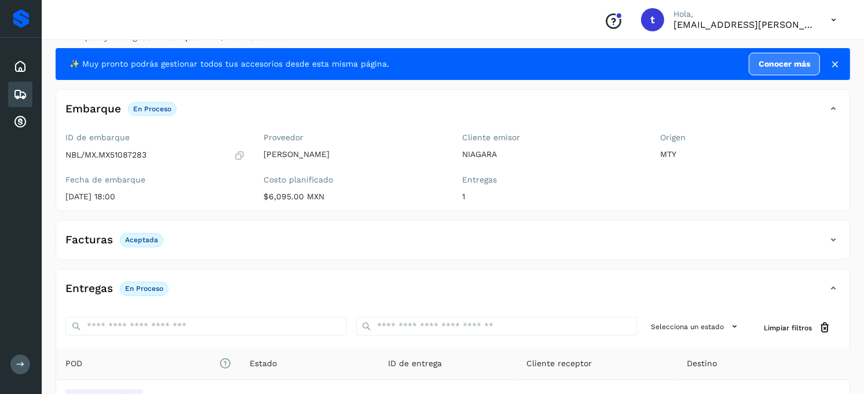
scroll to position [0, 0]
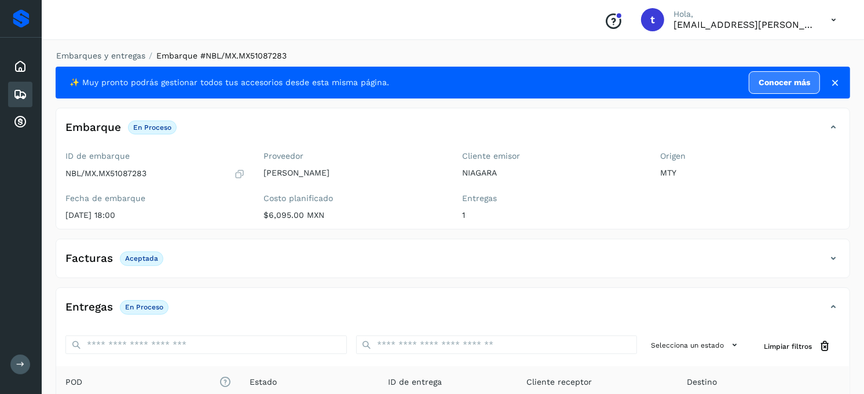
click at [101, 63] on div "Embarques y entregas Embarque #NBL/MX.MX51087283 ✨ Muy pronto podrás gestionar …" at bounding box center [453, 293] width 794 height 486
click at [101, 56] on link "Embarques y entregas" at bounding box center [100, 55] width 89 height 9
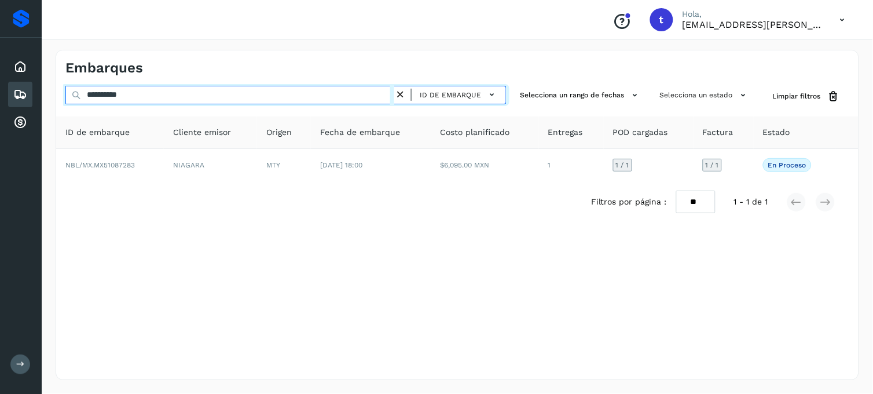
drag, startPoint x: 159, startPoint y: 100, endPoint x: 49, endPoint y: 97, distance: 110.0
click at [49, 97] on div "**********" at bounding box center [457, 215] width 831 height 358
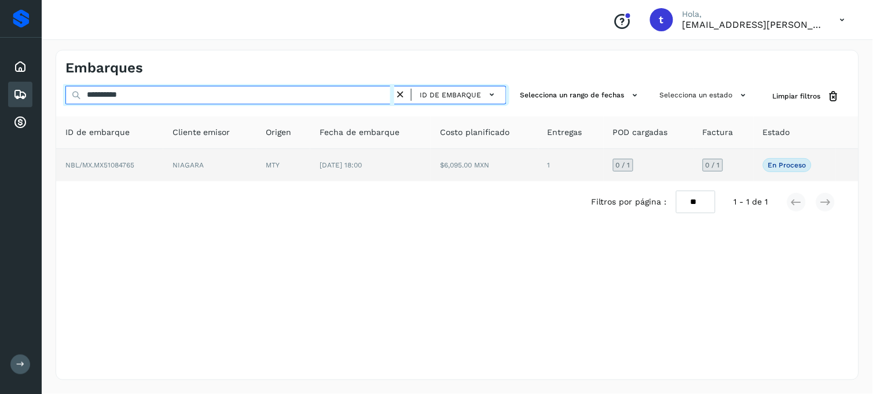
type input "**********"
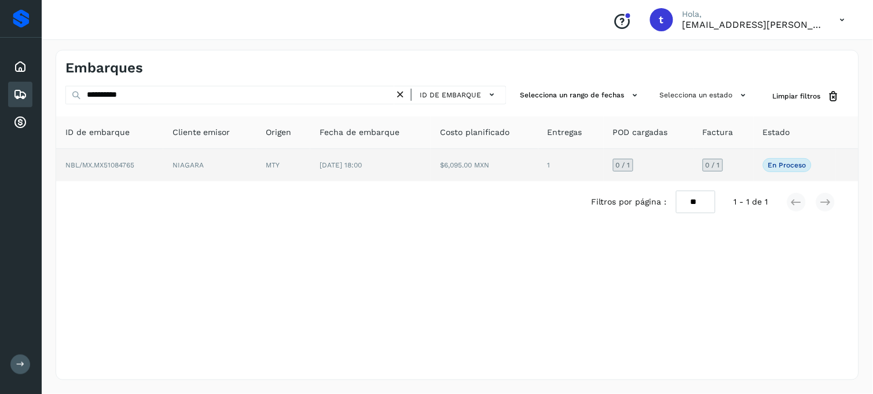
click at [97, 170] on td "NBL/MX.MX51084765" at bounding box center [109, 165] width 107 height 32
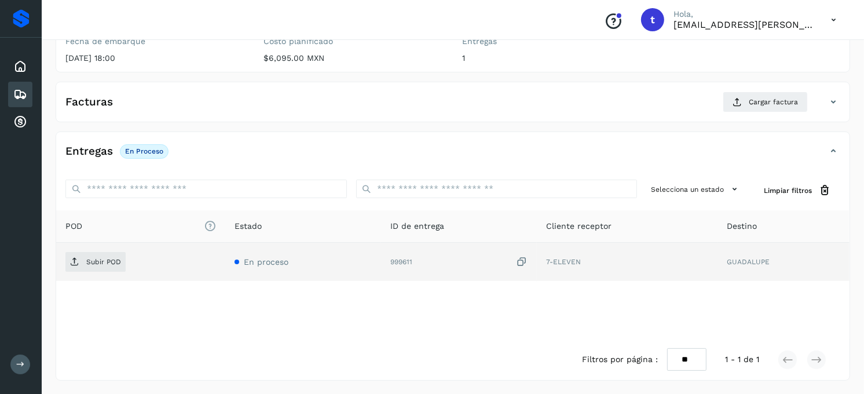
scroll to position [158, 0]
click at [91, 263] on p "Subir POD" at bounding box center [103, 261] width 35 height 8
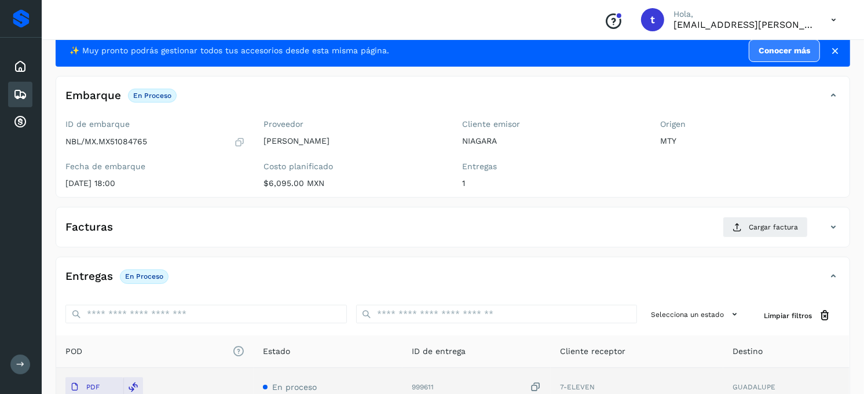
scroll to position [30, 0]
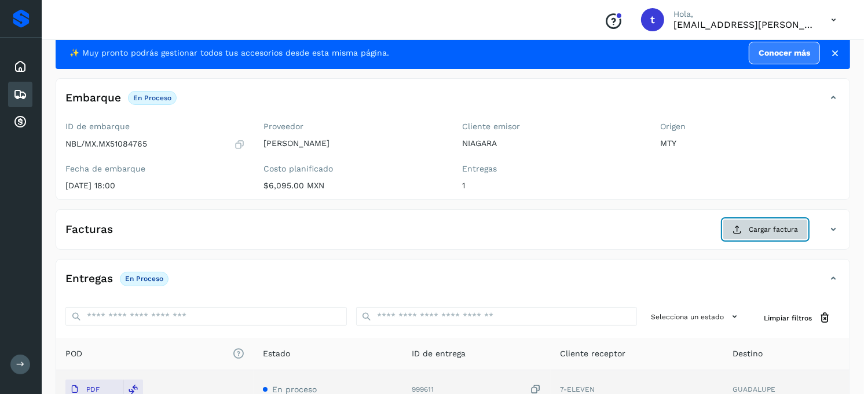
click at [788, 238] on button "Cargar factura" at bounding box center [765, 229] width 85 height 21
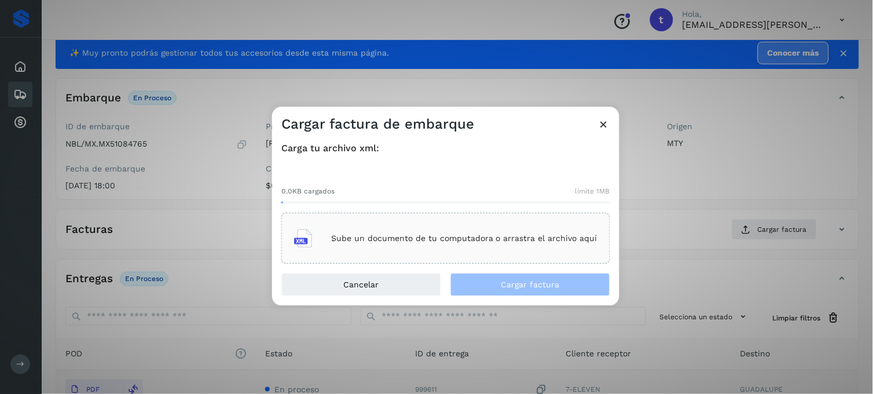
click at [418, 247] on div "Sube un documento de tu computadora o arrastra el archivo aquí" at bounding box center [445, 238] width 303 height 31
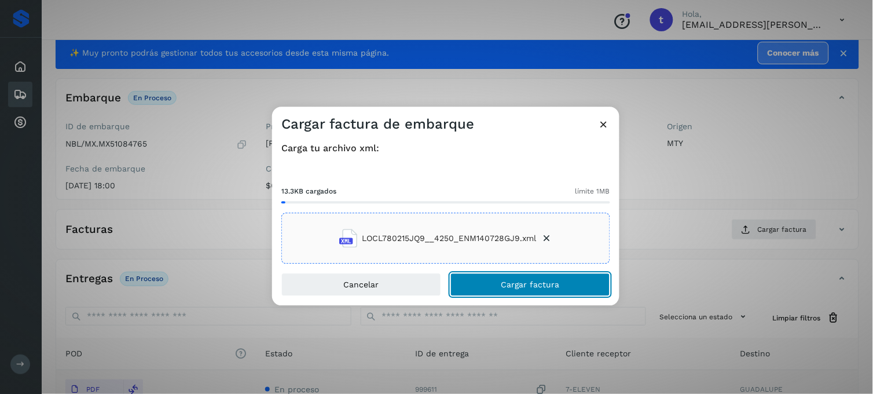
click at [500, 287] on button "Cargar factura" at bounding box center [530, 284] width 160 height 23
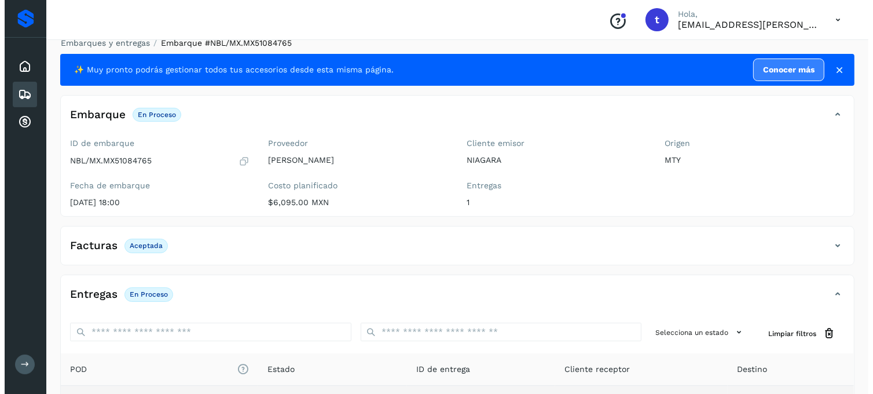
scroll to position [0, 0]
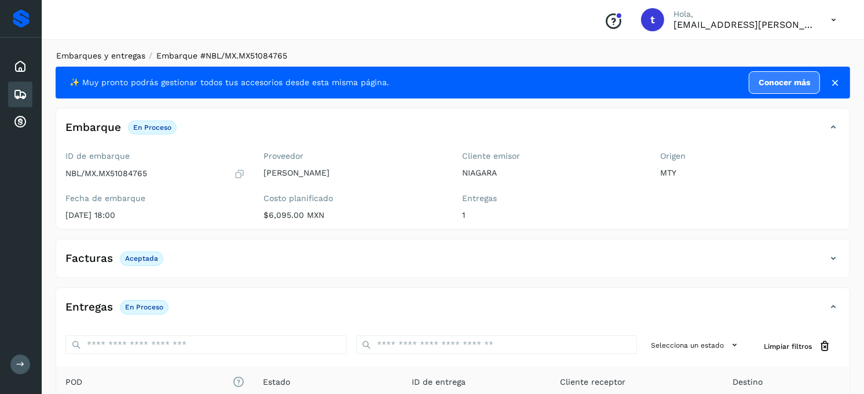
click at [113, 59] on link "Embarques y entregas" at bounding box center [100, 55] width 89 height 9
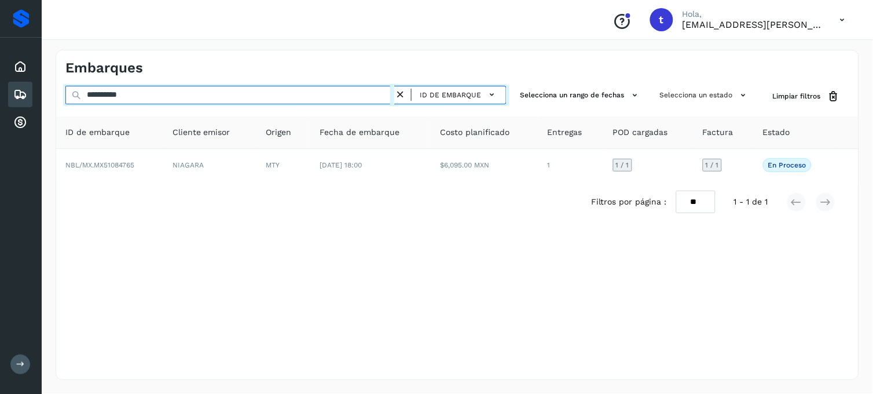
drag, startPoint x: 176, startPoint y: 98, endPoint x: 33, endPoint y: 100, distance: 143.0
click at [43, 100] on div "**********" at bounding box center [457, 215] width 831 height 358
type input "**********"
